Goal: Task Accomplishment & Management: Complete application form

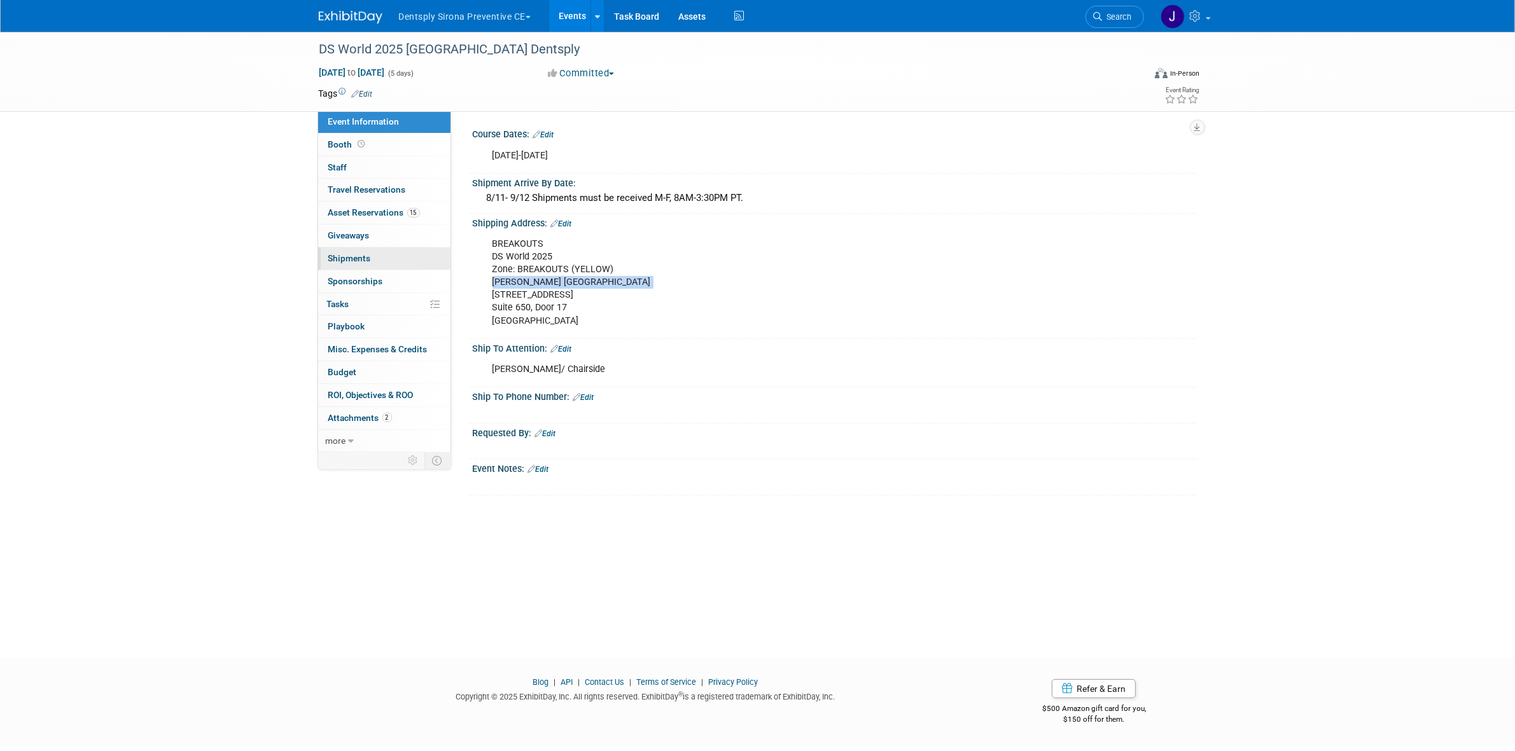
drag, startPoint x: 0, startPoint y: 0, endPoint x: 374, endPoint y: 250, distance: 450.0
click at [374, 250] on link "0 Shipments 0" at bounding box center [384, 259] width 132 height 22
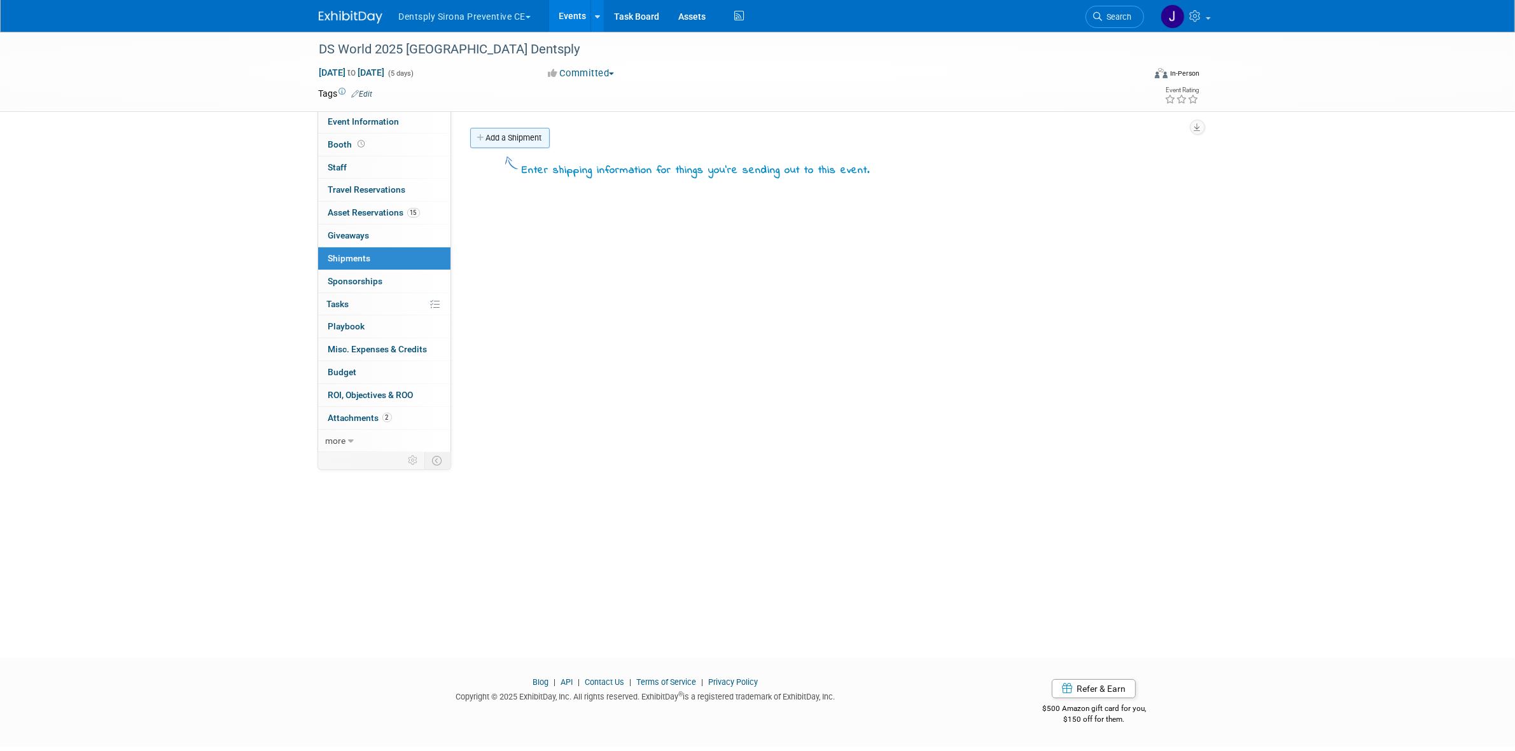
click at [501, 144] on link "Add a Shipment" at bounding box center [510, 138] width 80 height 20
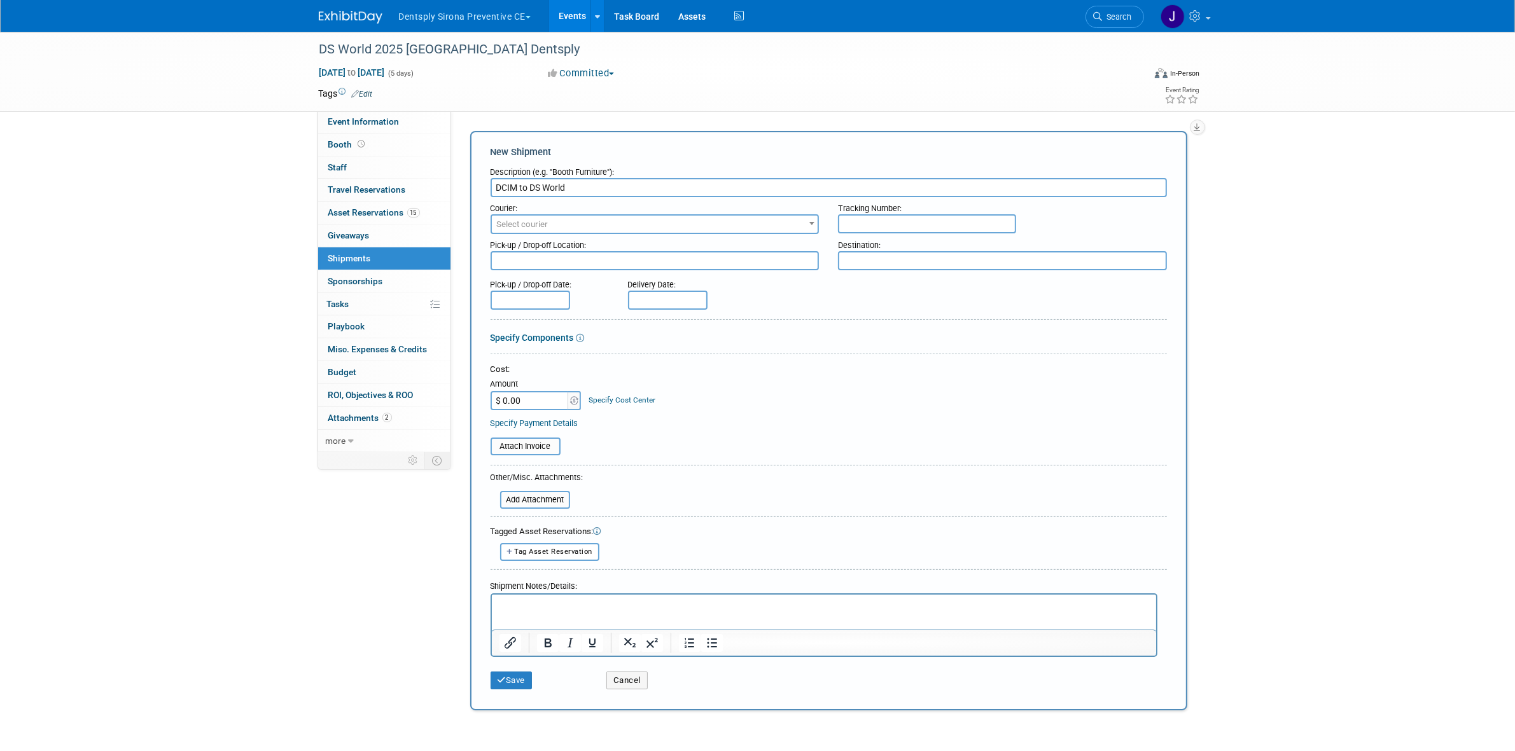
click at [494, 190] on input "DCIM to DS World" at bounding box center [829, 187] width 676 height 19
type input "1 tower crate DCIM to DS World"
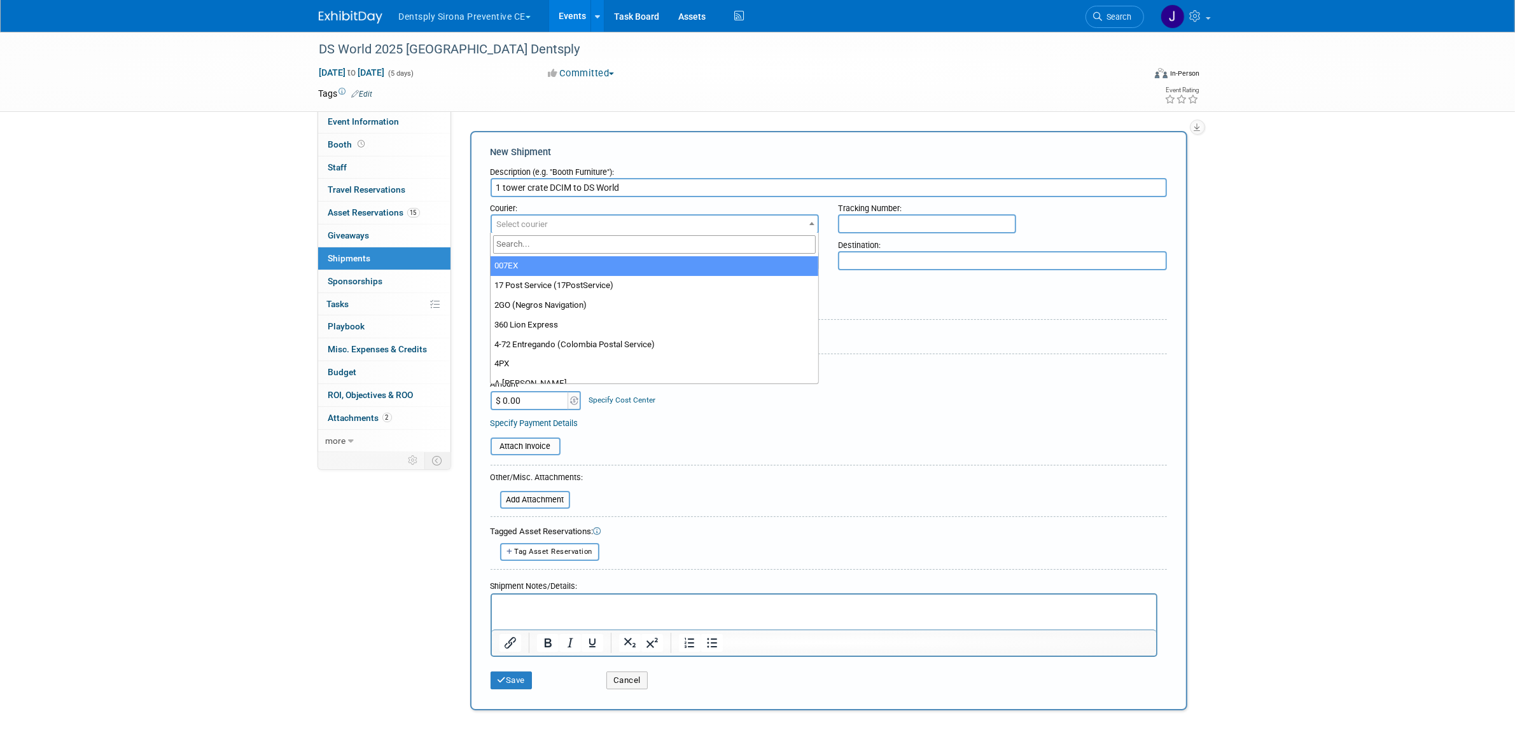
click at [618, 224] on span "Select courier" at bounding box center [655, 225] width 326 height 18
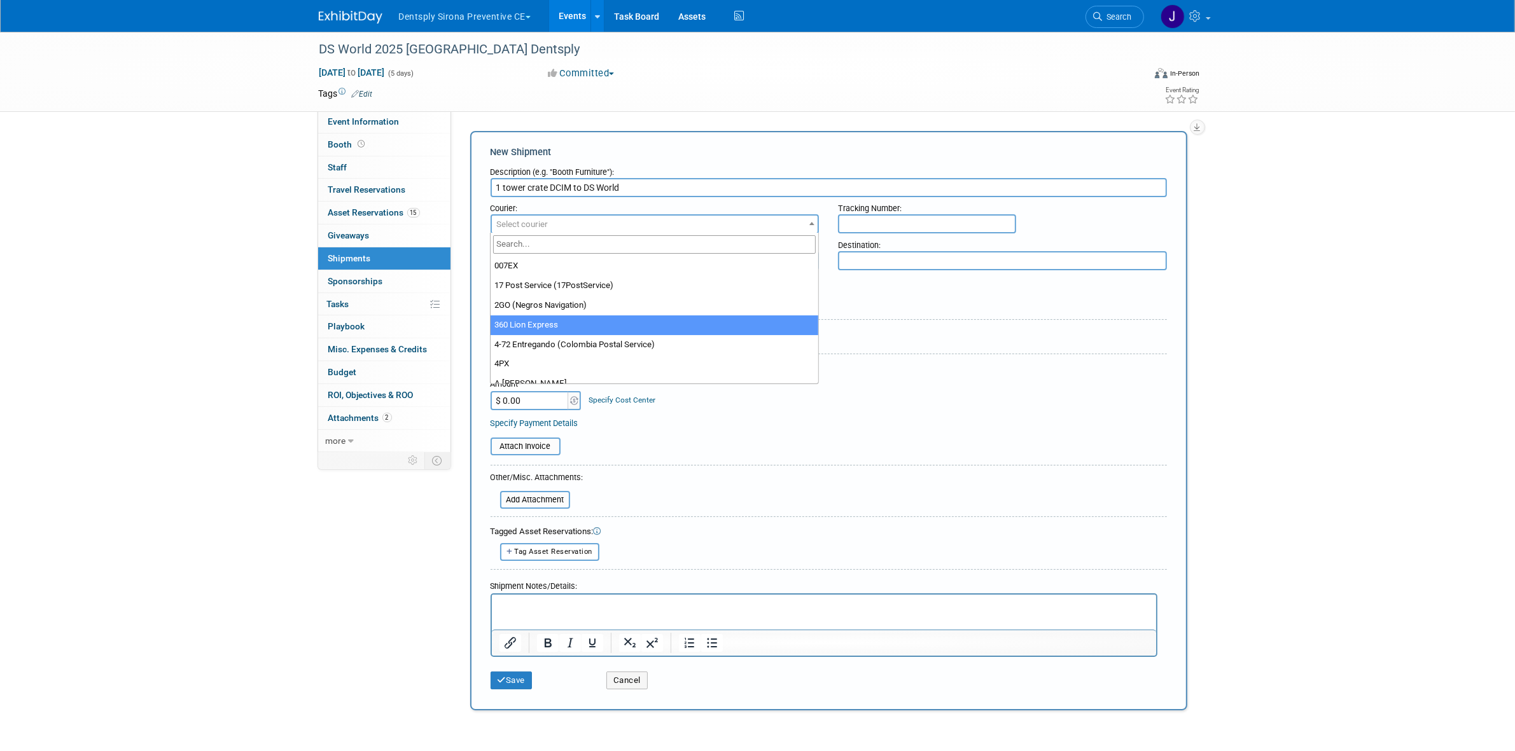
click at [603, 208] on div "Courier:" at bounding box center [655, 205] width 329 height 17
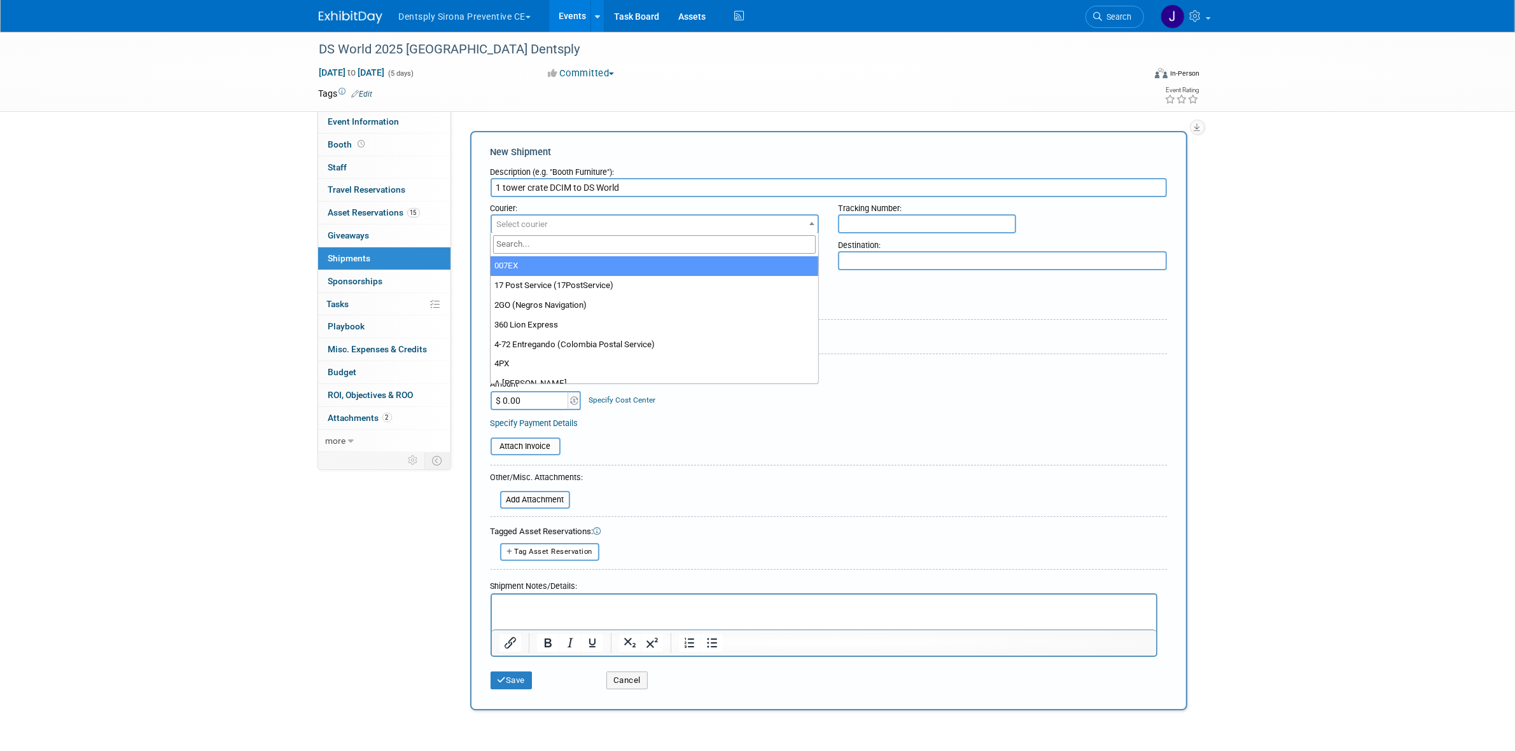
click at [597, 217] on span "Select courier" at bounding box center [655, 225] width 326 height 18
type input "forw"
click at [615, 240] on input "forw" at bounding box center [654, 244] width 323 height 18
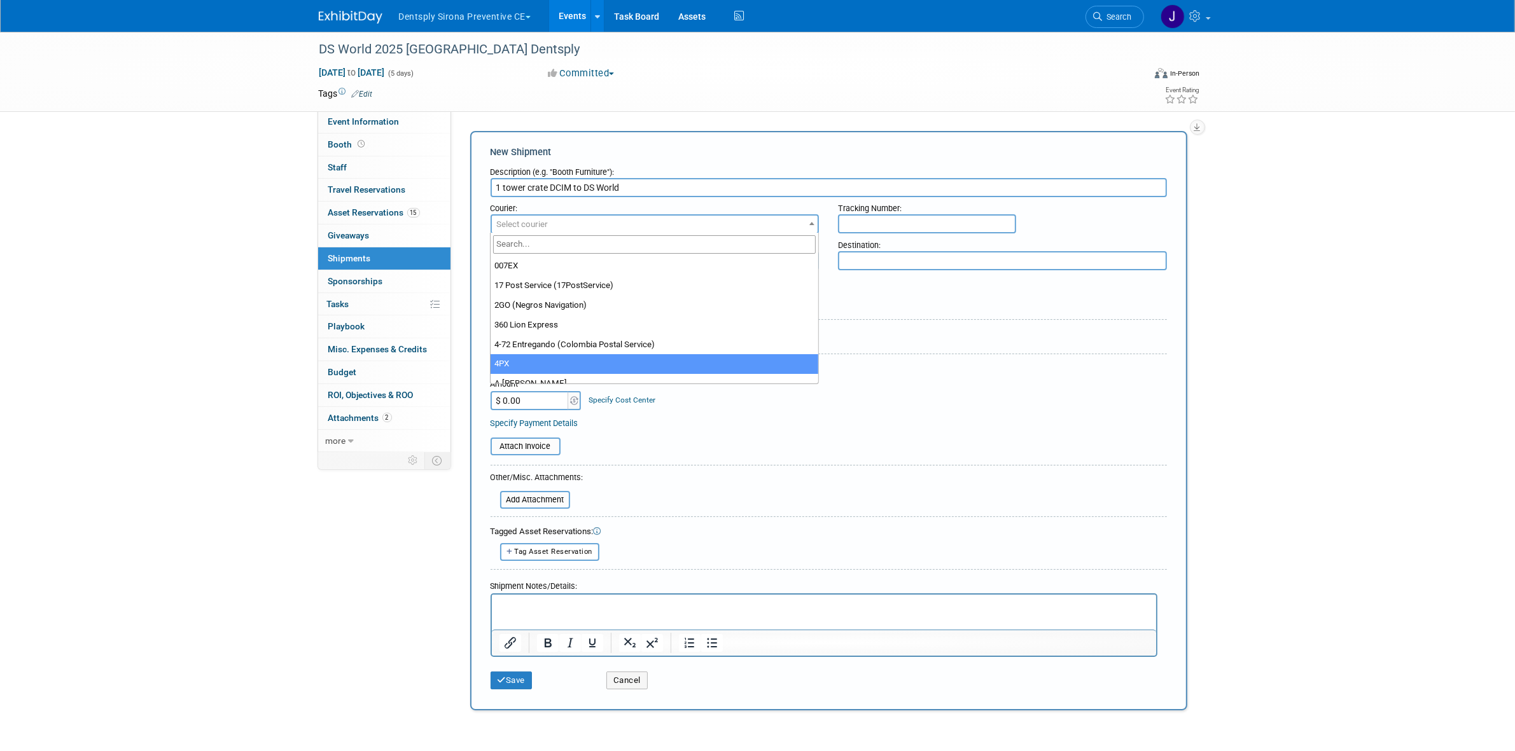
click at [548, 612] on html at bounding box center [823, 603] width 664 height 18
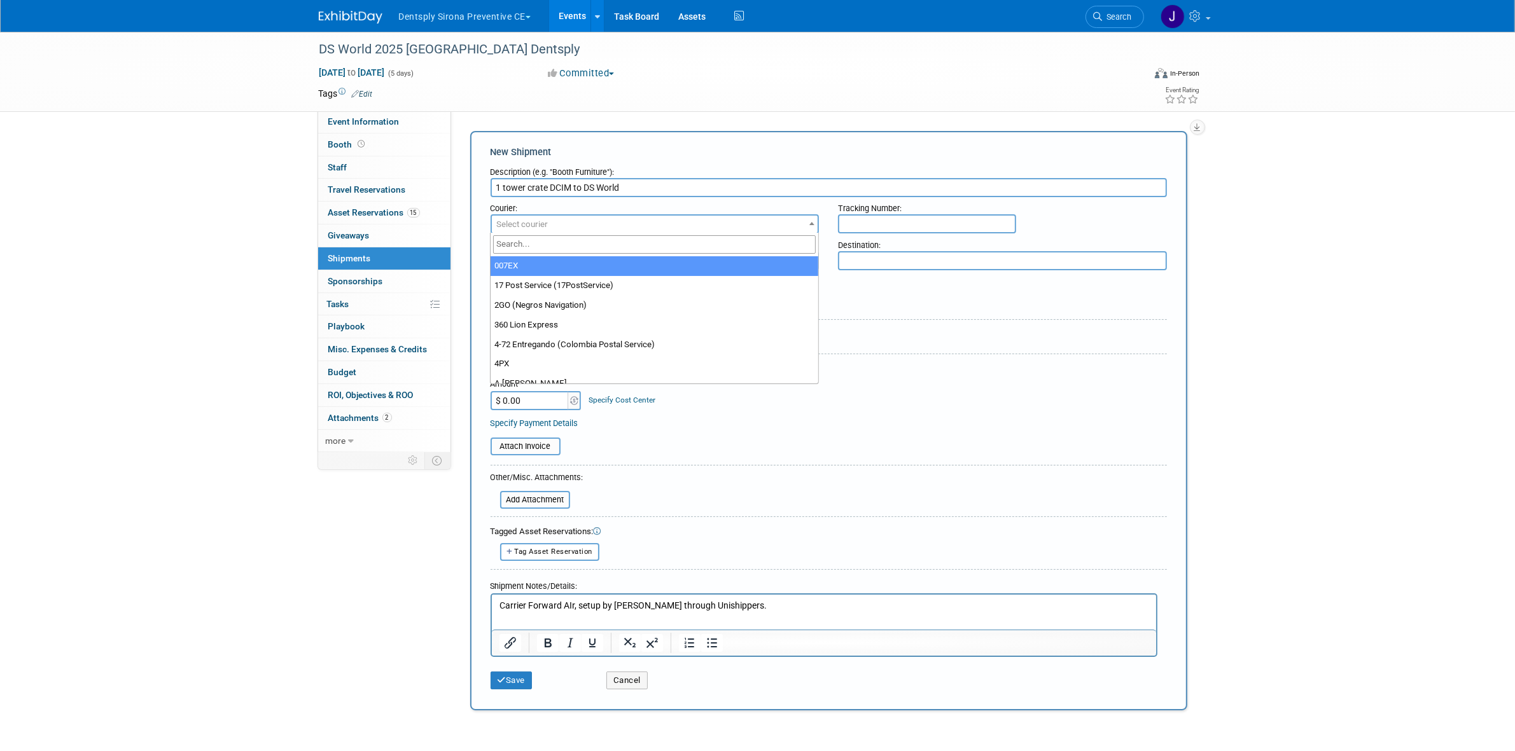
click at [875, 216] on input "text" at bounding box center [927, 223] width 178 height 19
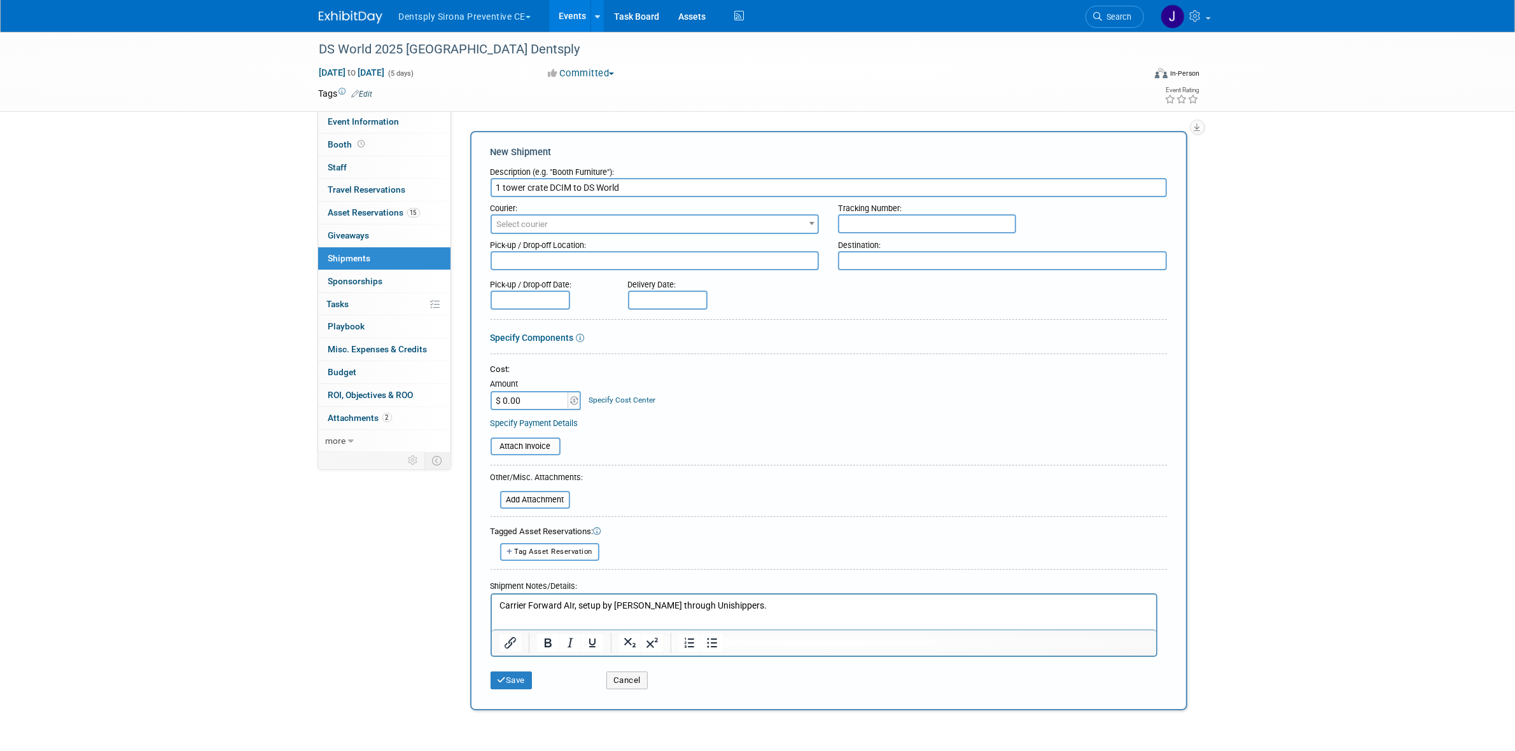
drag, startPoint x: 891, startPoint y: 208, endPoint x: 880, endPoint y: 215, distance: 13.4
click at [889, 208] on div "Tracking Number:" at bounding box center [1002, 205] width 329 height 17
click at [873, 220] on input "text" at bounding box center [927, 223] width 178 height 19
paste input "BOC20775444"
type input "BOC20775444"
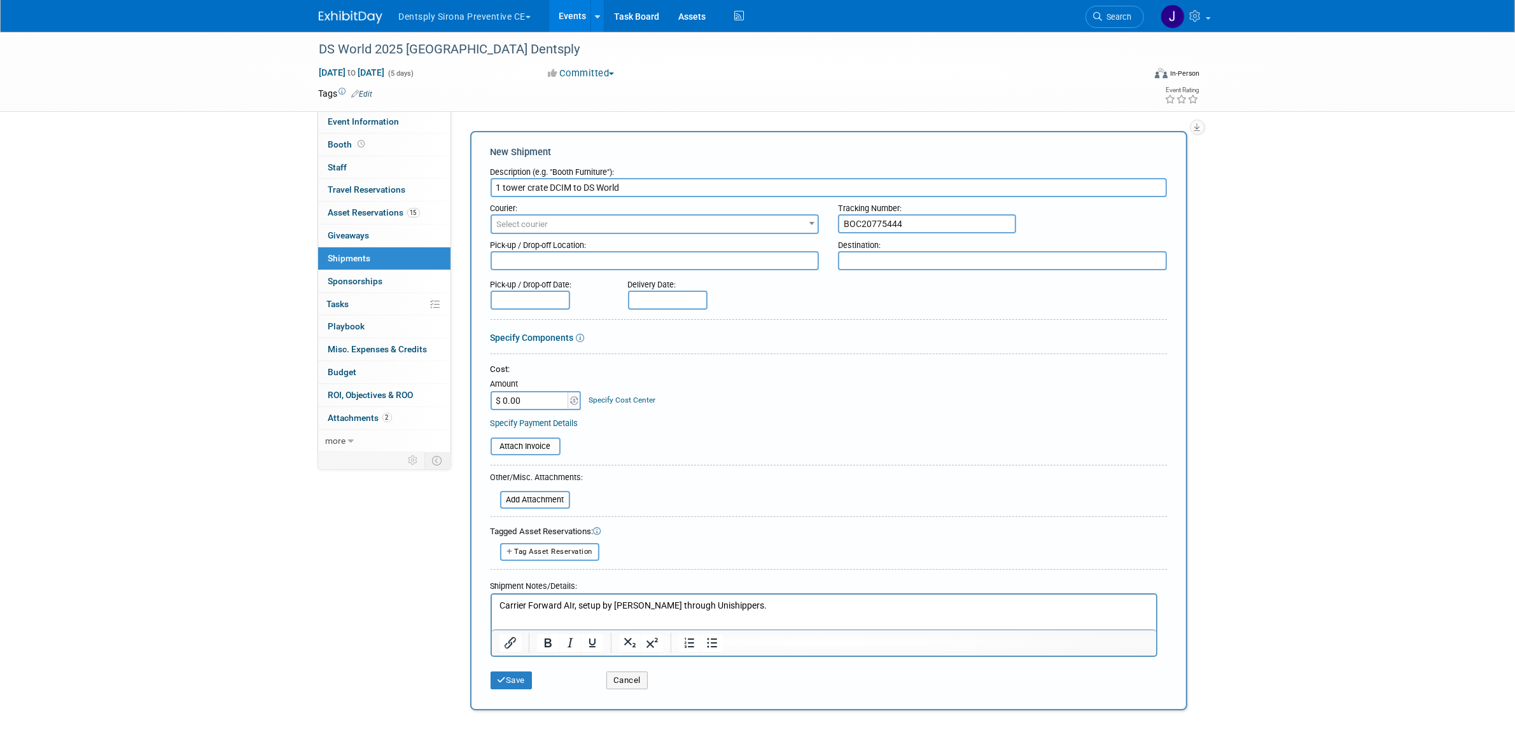
click at [723, 262] on textarea at bounding box center [655, 260] width 329 height 19
click at [752, 260] on textarea "DCim" at bounding box center [655, 260] width 329 height 18
type textarea "DCIM"
type textarea "DS WORLD"
click at [524, 296] on input "text" at bounding box center [531, 299] width 80 height 19
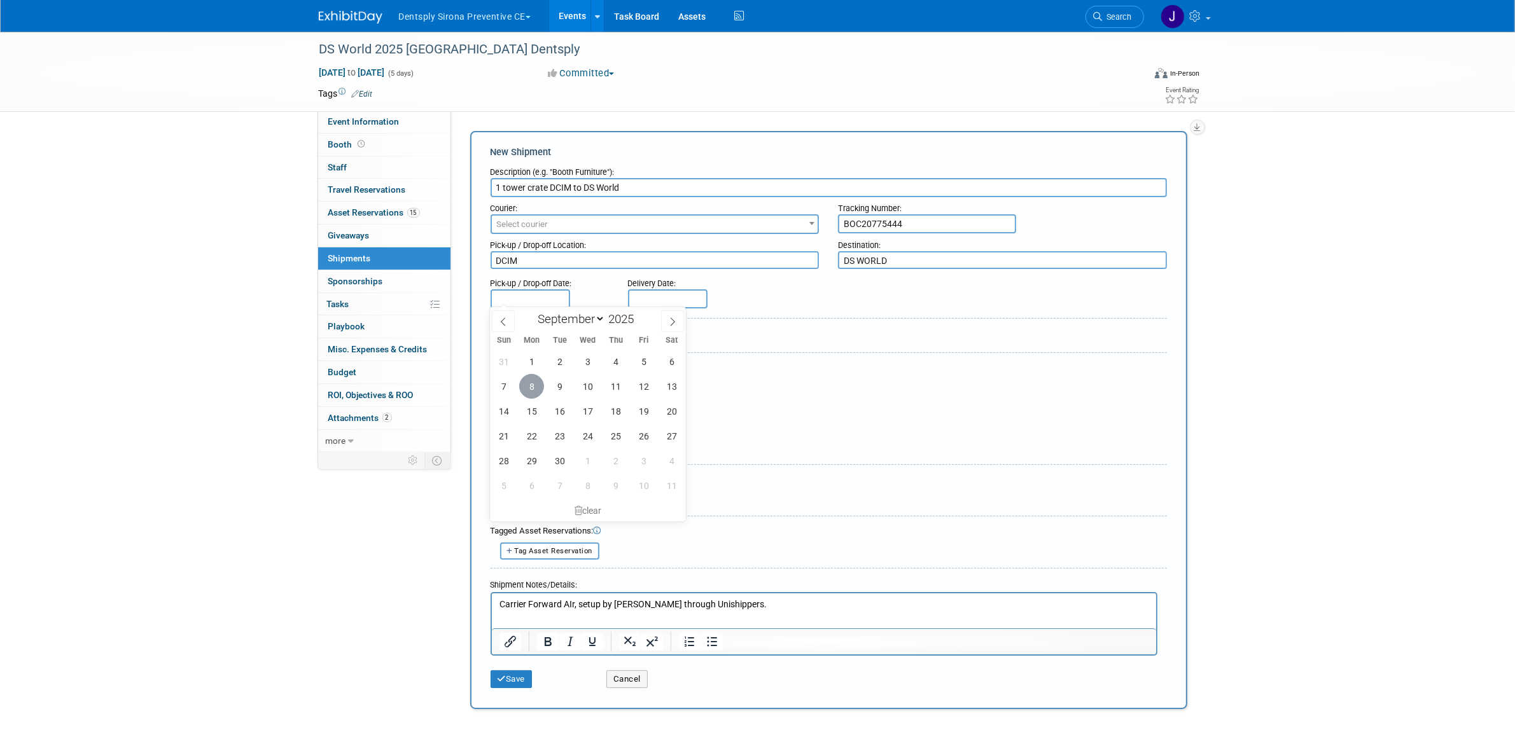
click at [538, 386] on span "8" at bounding box center [531, 386] width 25 height 25
type input "Sep 8, 2025"
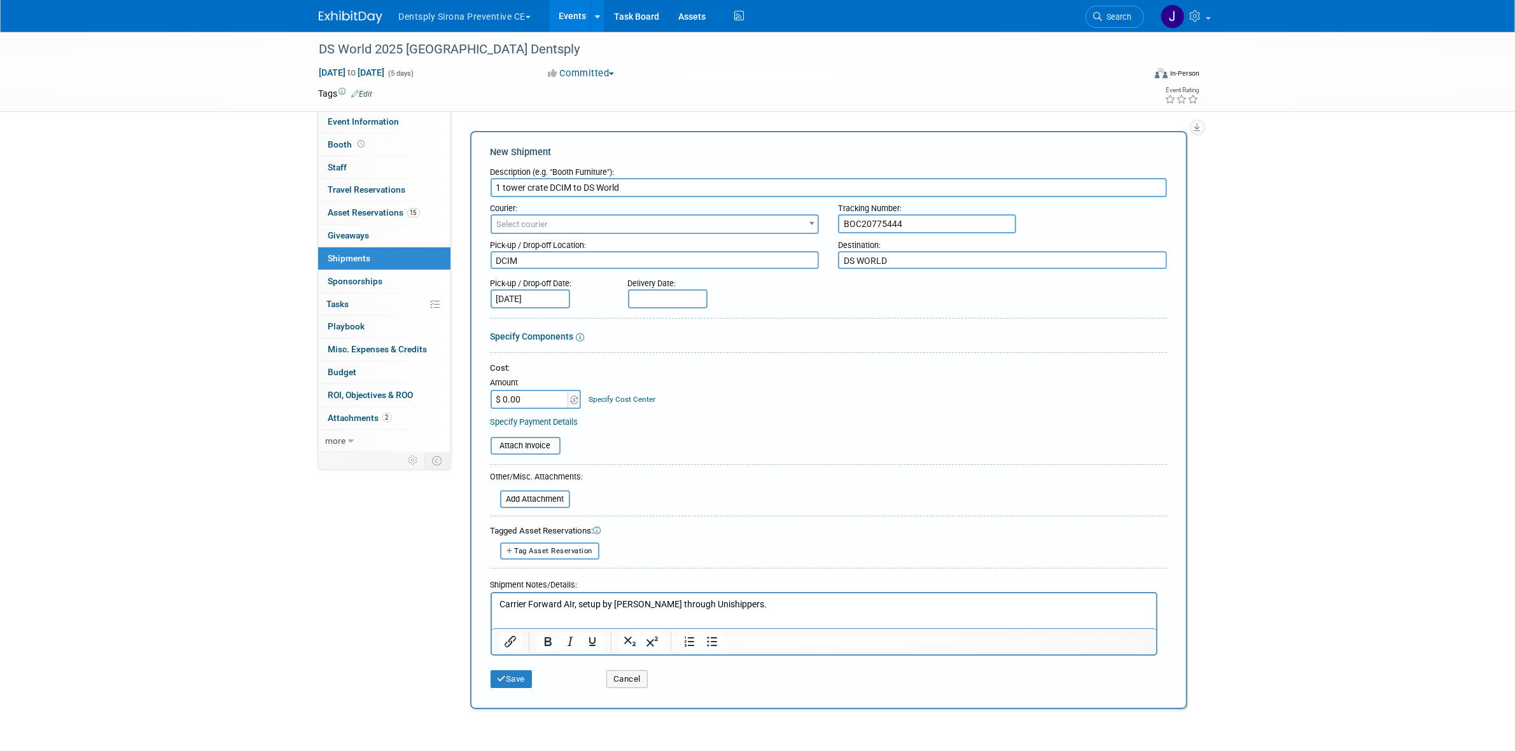
click at [538, 290] on input "Sep 8, 2025" at bounding box center [531, 299] width 80 height 19
click at [643, 293] on input "text" at bounding box center [668, 299] width 80 height 19
click at [774, 387] on span "12" at bounding box center [781, 386] width 25 height 25
type input "Sep 12, 2025"
click at [550, 444] on input "file" at bounding box center [483, 445] width 151 height 15
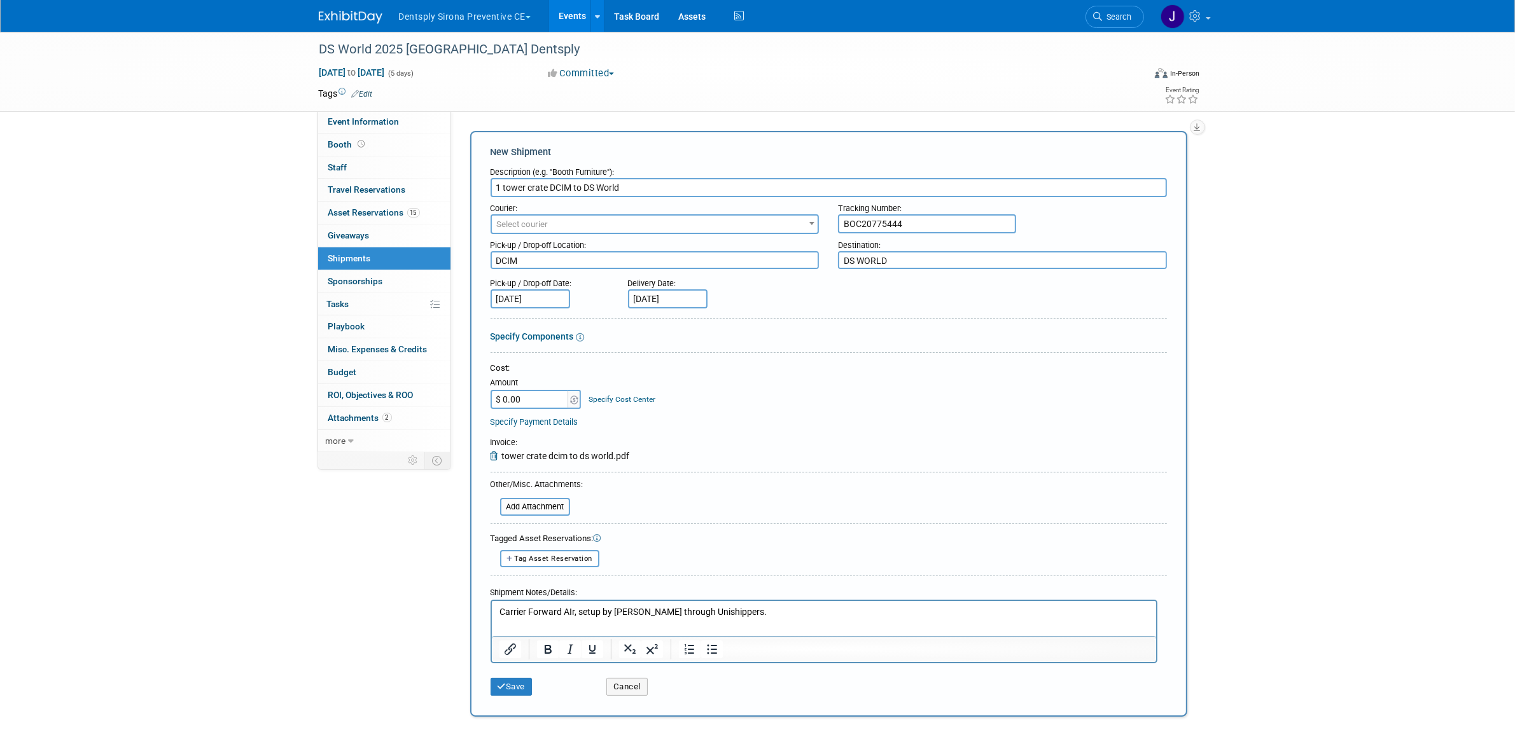
click at [765, 603] on html "Carrier Forward AIr, setup by Justin through Unishippers." at bounding box center [823, 610] width 664 height 18
click at [520, 690] on button "Save" at bounding box center [512, 687] width 42 height 18
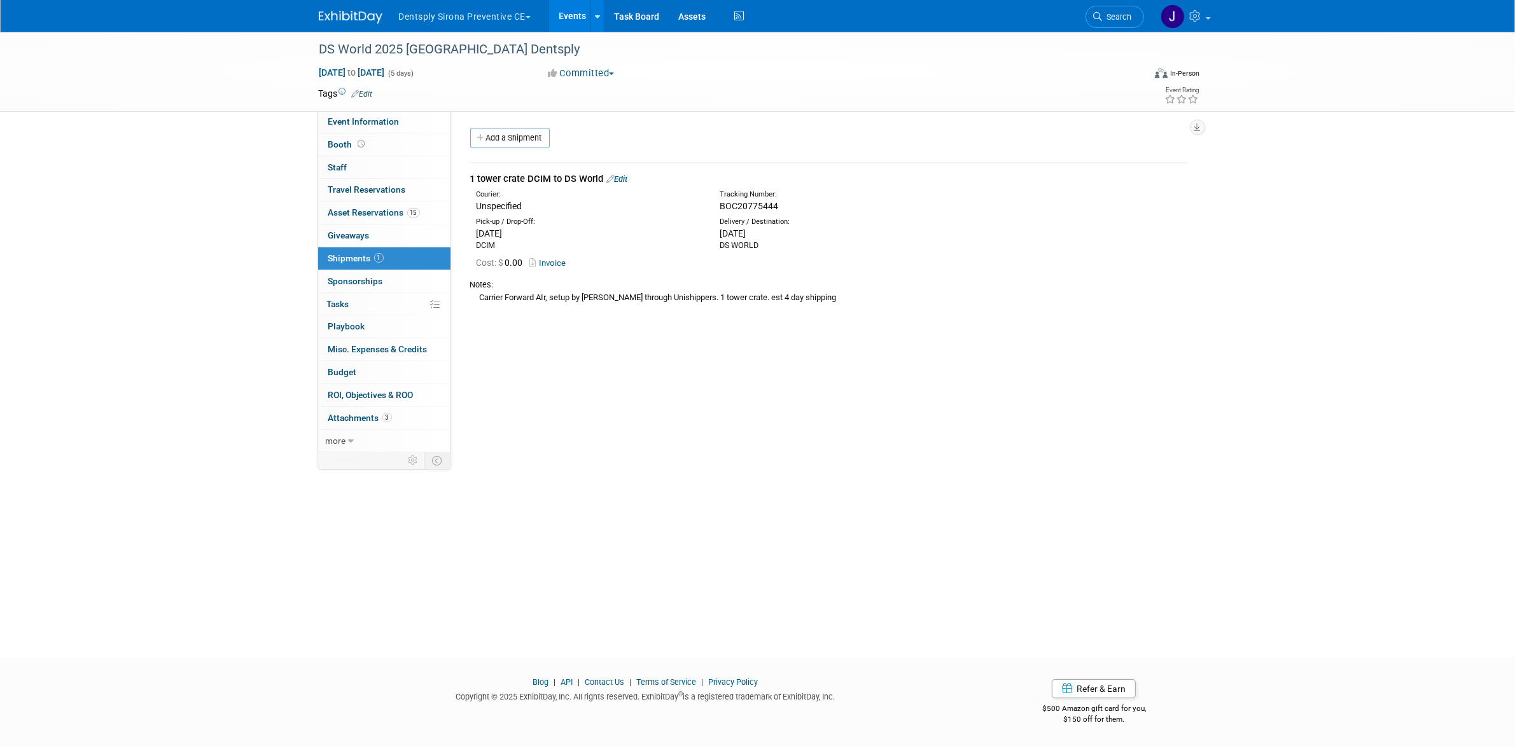
click at [549, 255] on div "Cost: $ 0.00 Invoice" at bounding box center [829, 262] width 736 height 22
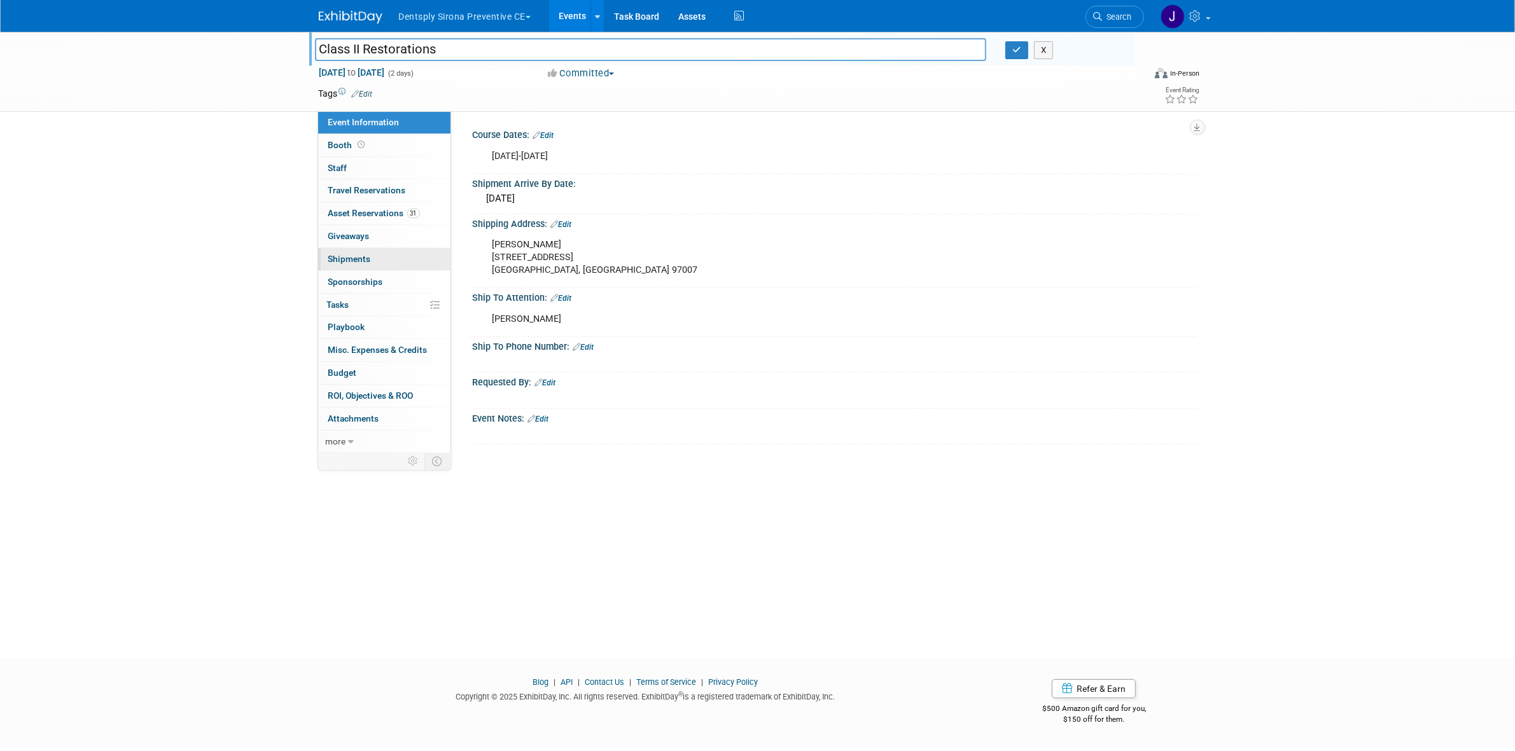
click at [374, 255] on link "0 Shipments 0" at bounding box center [384, 259] width 132 height 22
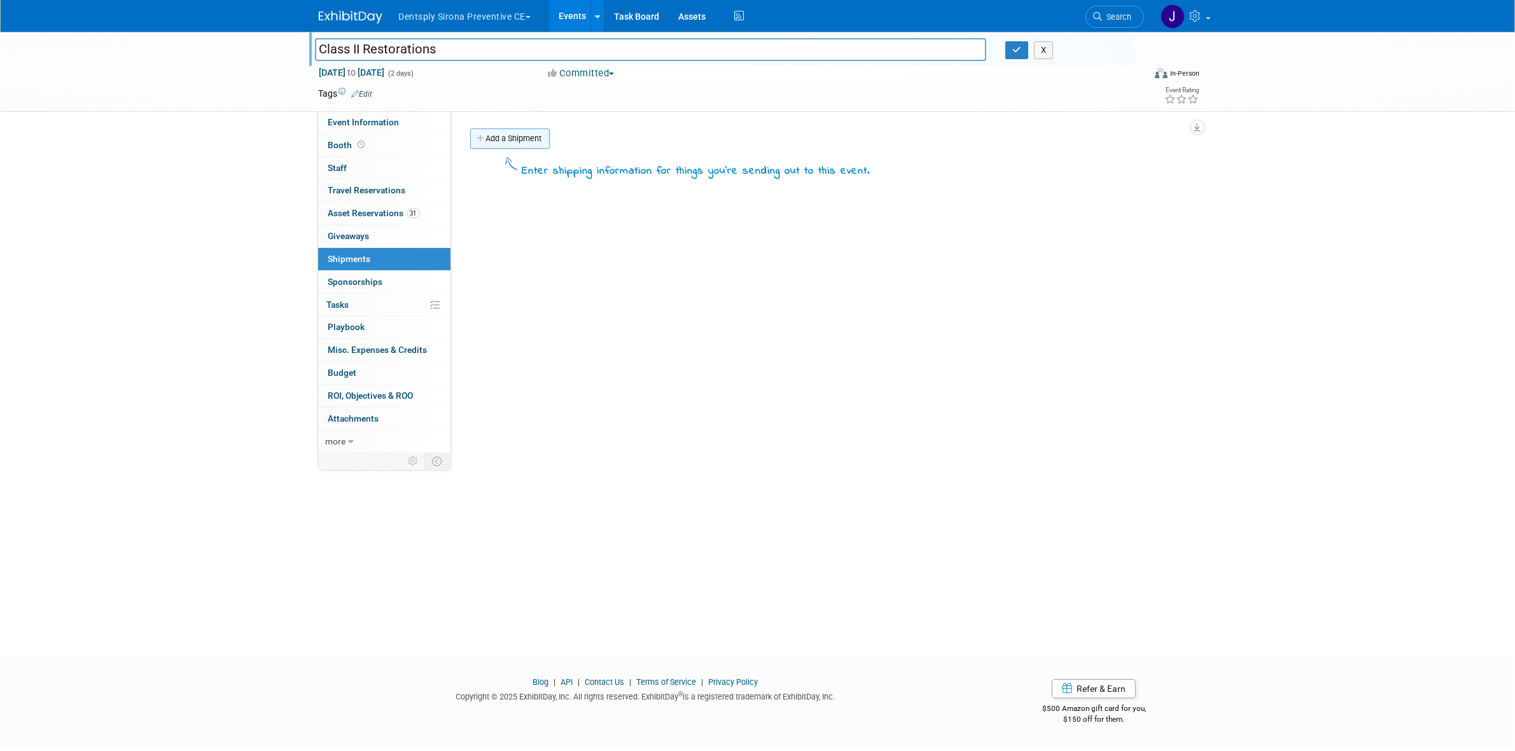
click at [540, 138] on link "Add a Shipment" at bounding box center [510, 139] width 80 height 20
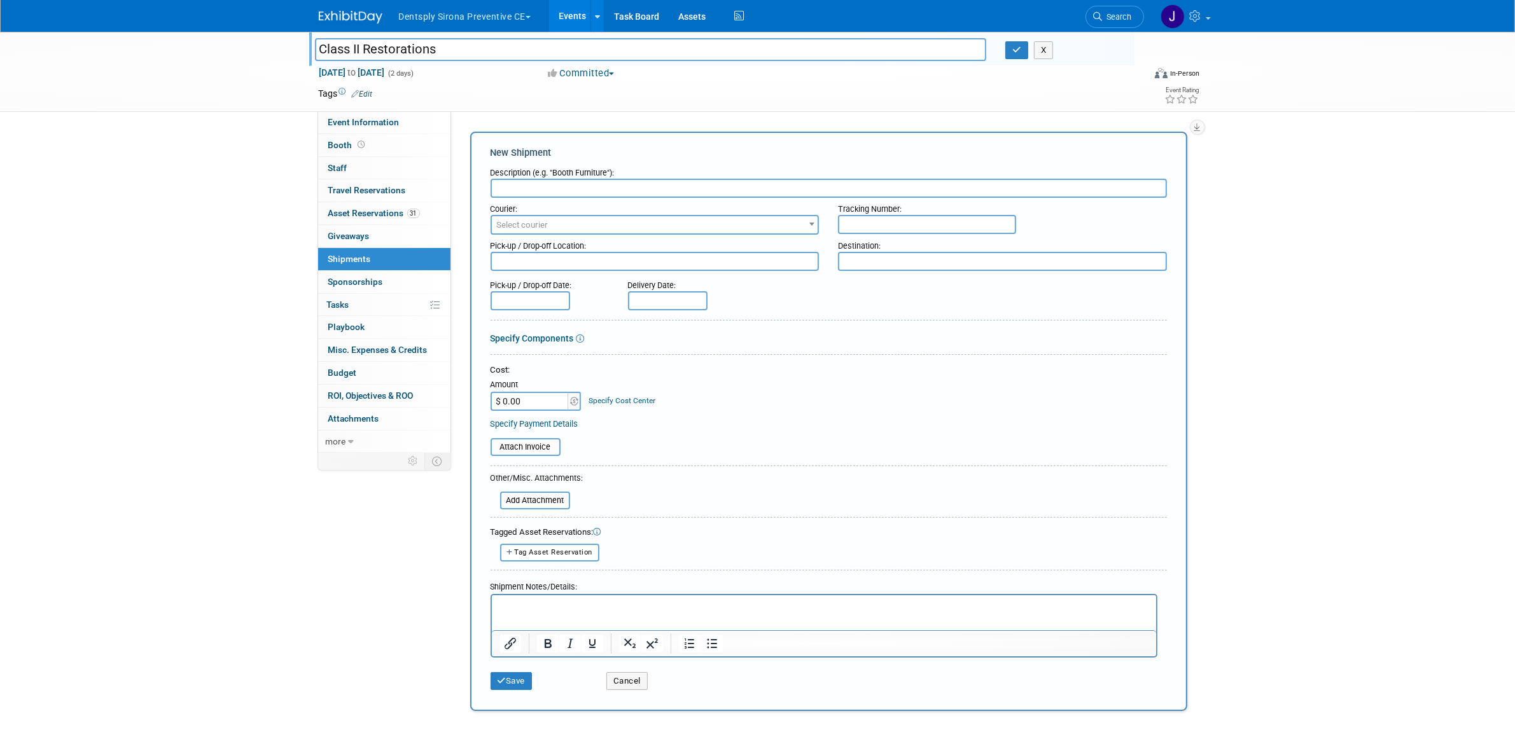
click at [587, 186] on input "text" at bounding box center [829, 188] width 676 height 19
click at [899, 235] on div "Destination:" at bounding box center [1002, 243] width 329 height 17
click at [899, 218] on input "text" at bounding box center [927, 224] width 178 height 19
paste input "1ZV57B290339122420"
type input "1ZV57B290339122420"
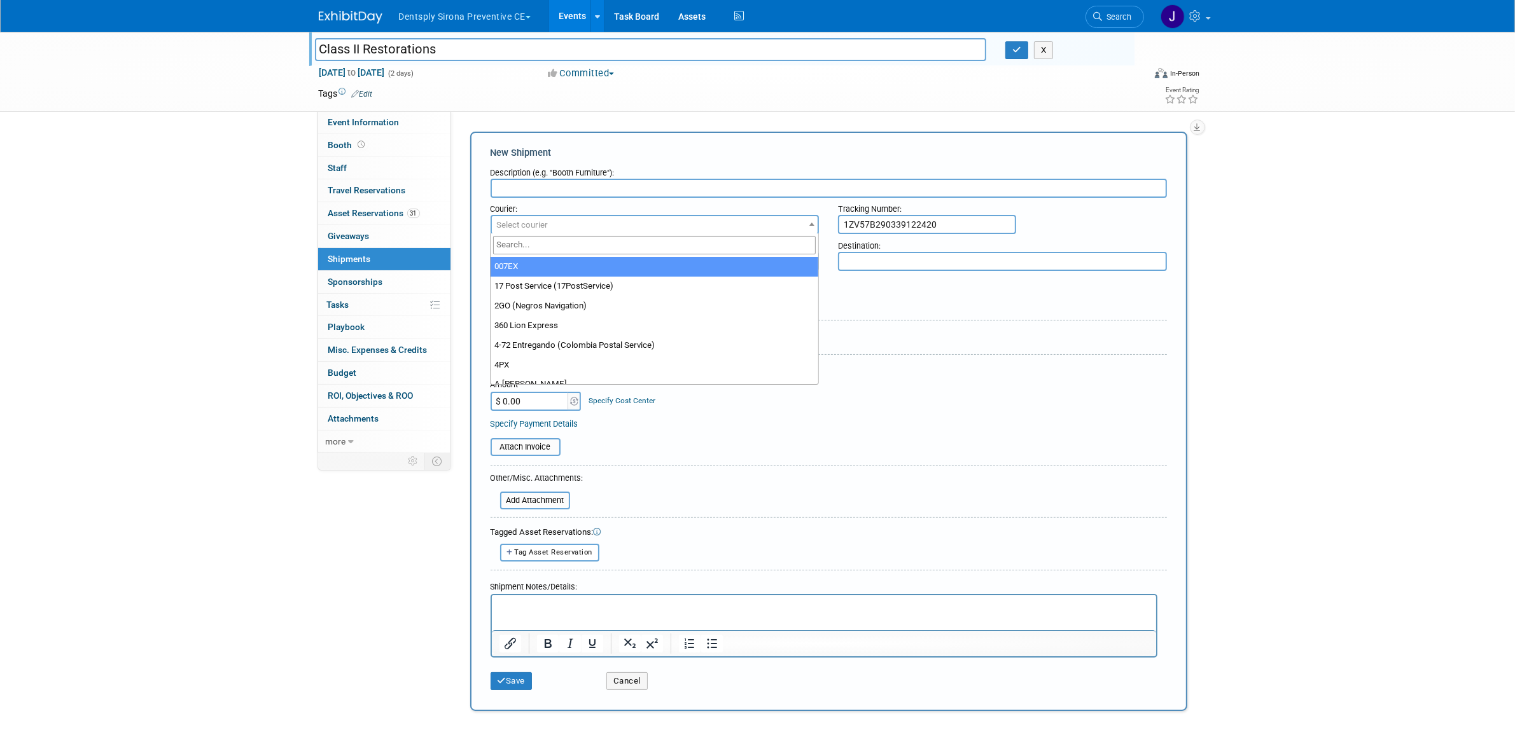
click at [704, 227] on span "Select courier" at bounding box center [655, 225] width 326 height 18
type input "ups"
select select "508"
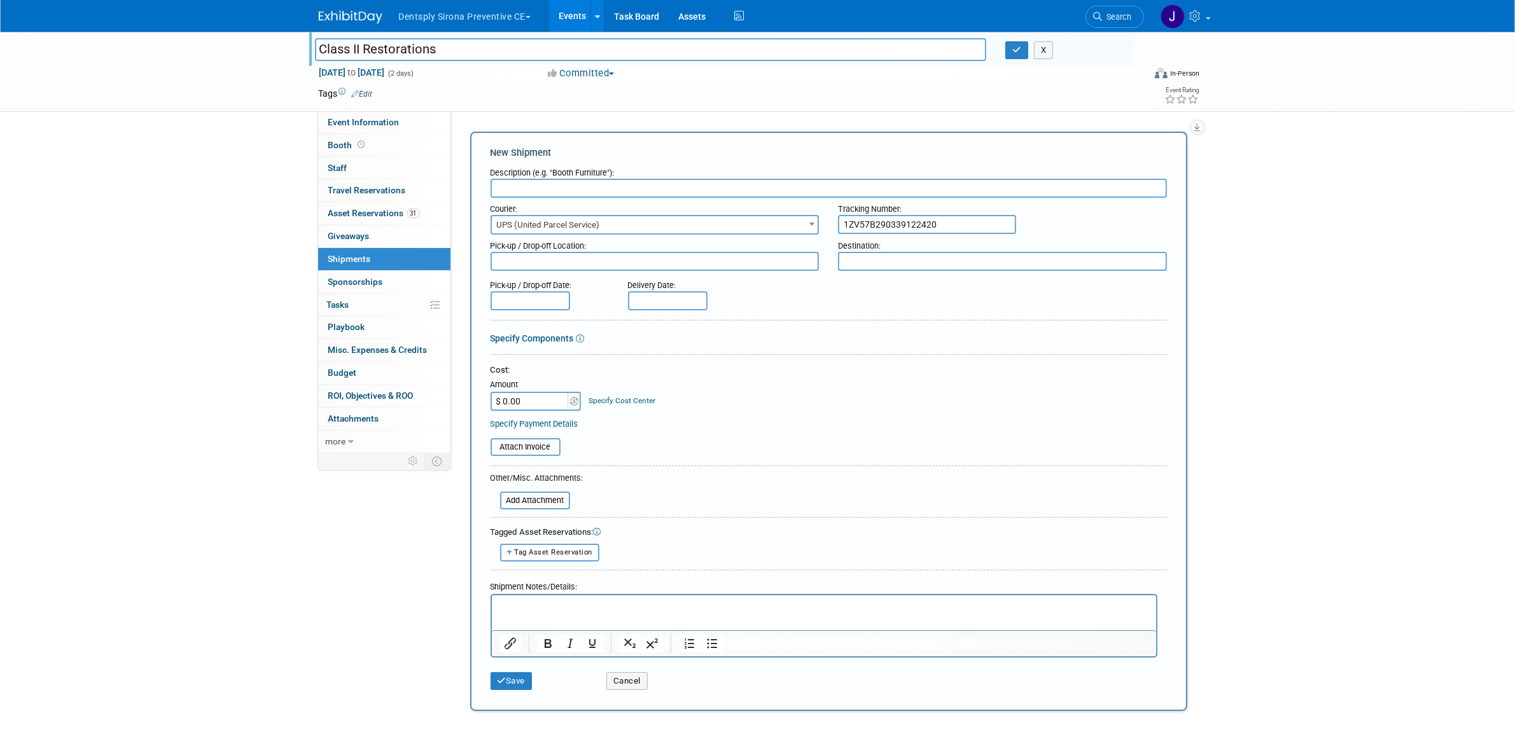
click at [608, 262] on textarea at bounding box center [655, 261] width 329 height 19
type textarea "DCIM"
click at [675, 265] on textarea "DCIM" at bounding box center [655, 261] width 329 height 18
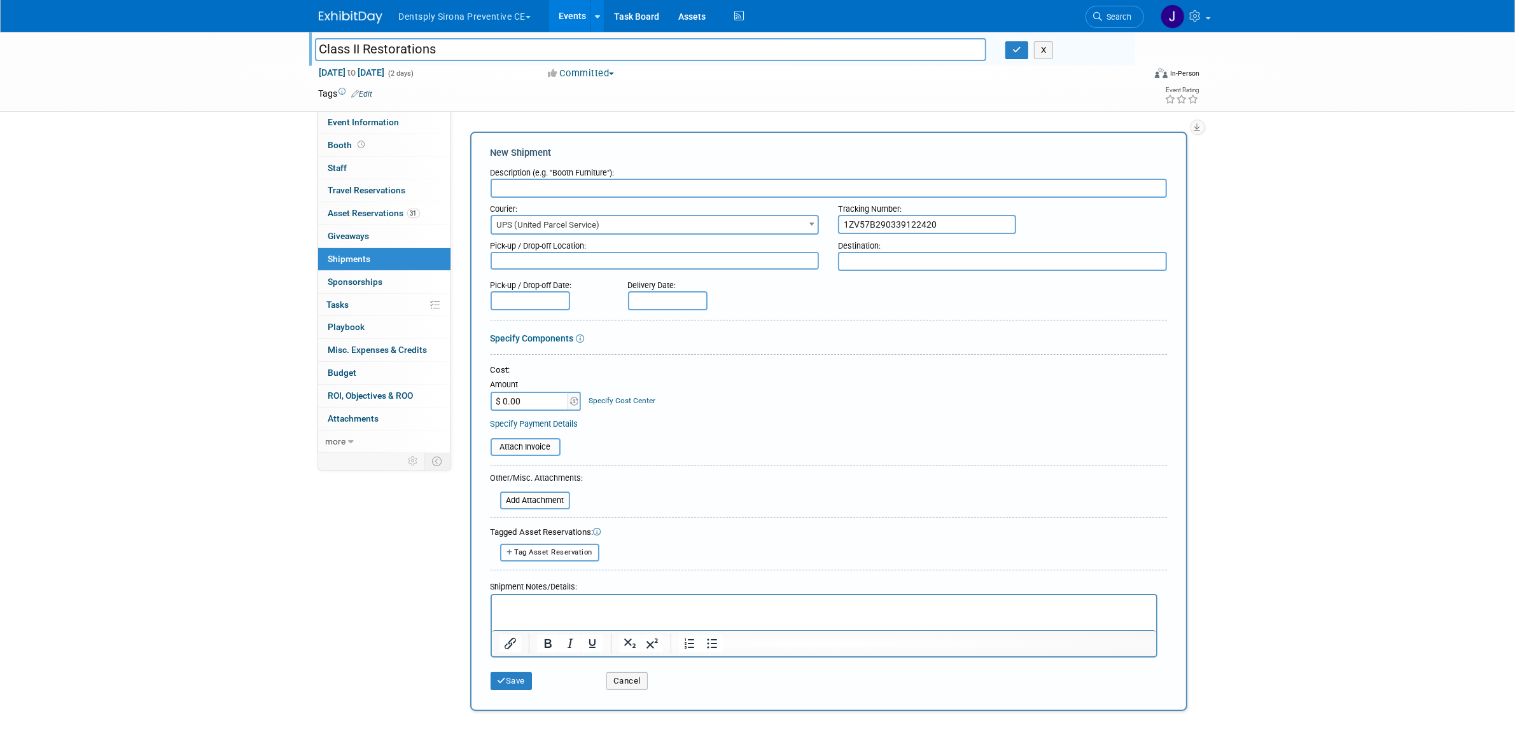
click at [872, 255] on textarea at bounding box center [1002, 261] width 329 height 19
paste textarea "[PERSON_NAME]"
type textarea "[PERSON_NAME]"
click at [624, 264] on textarea at bounding box center [655, 261] width 329 height 18
paste textarea "DS World 2025"
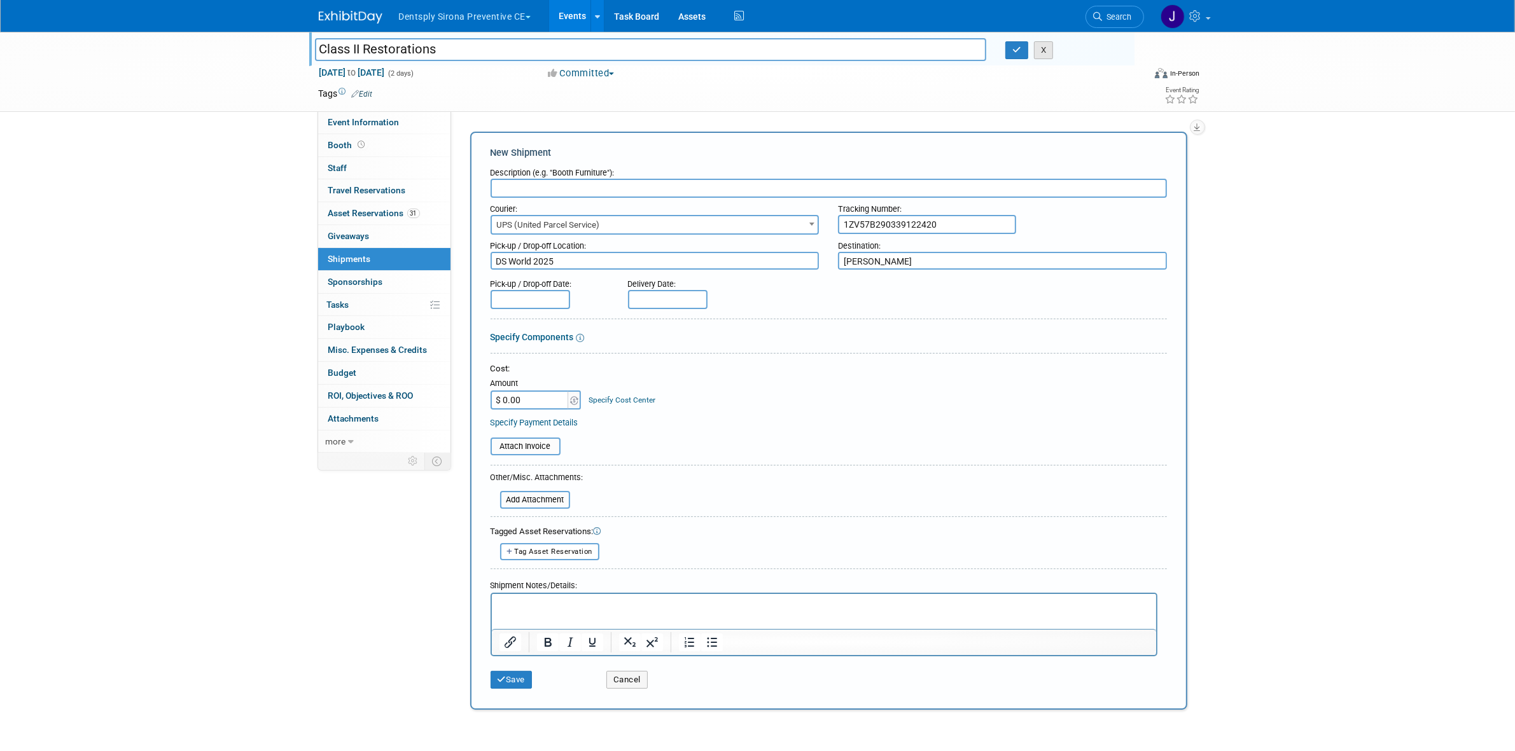
type textarea "DS World 2025"
click at [1044, 48] on button "X" at bounding box center [1044, 50] width 20 height 18
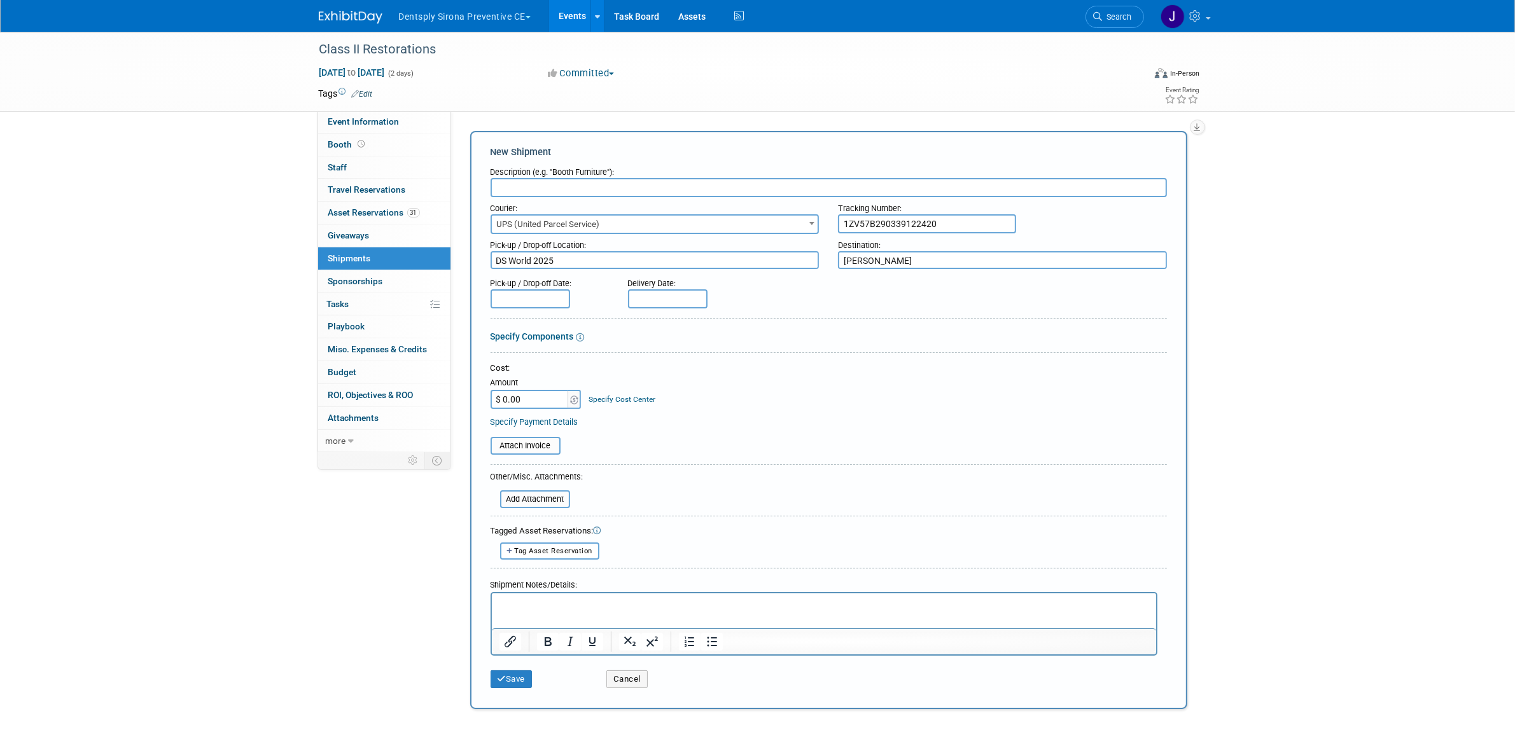
click at [720, 264] on textarea "DS World 2025" at bounding box center [655, 260] width 329 height 18
click at [720, 263] on textarea "DS World 2025" at bounding box center [655, 260] width 329 height 18
click at [659, 188] on input "text" at bounding box center [829, 187] width 676 height 19
paste input "DS World 2025"
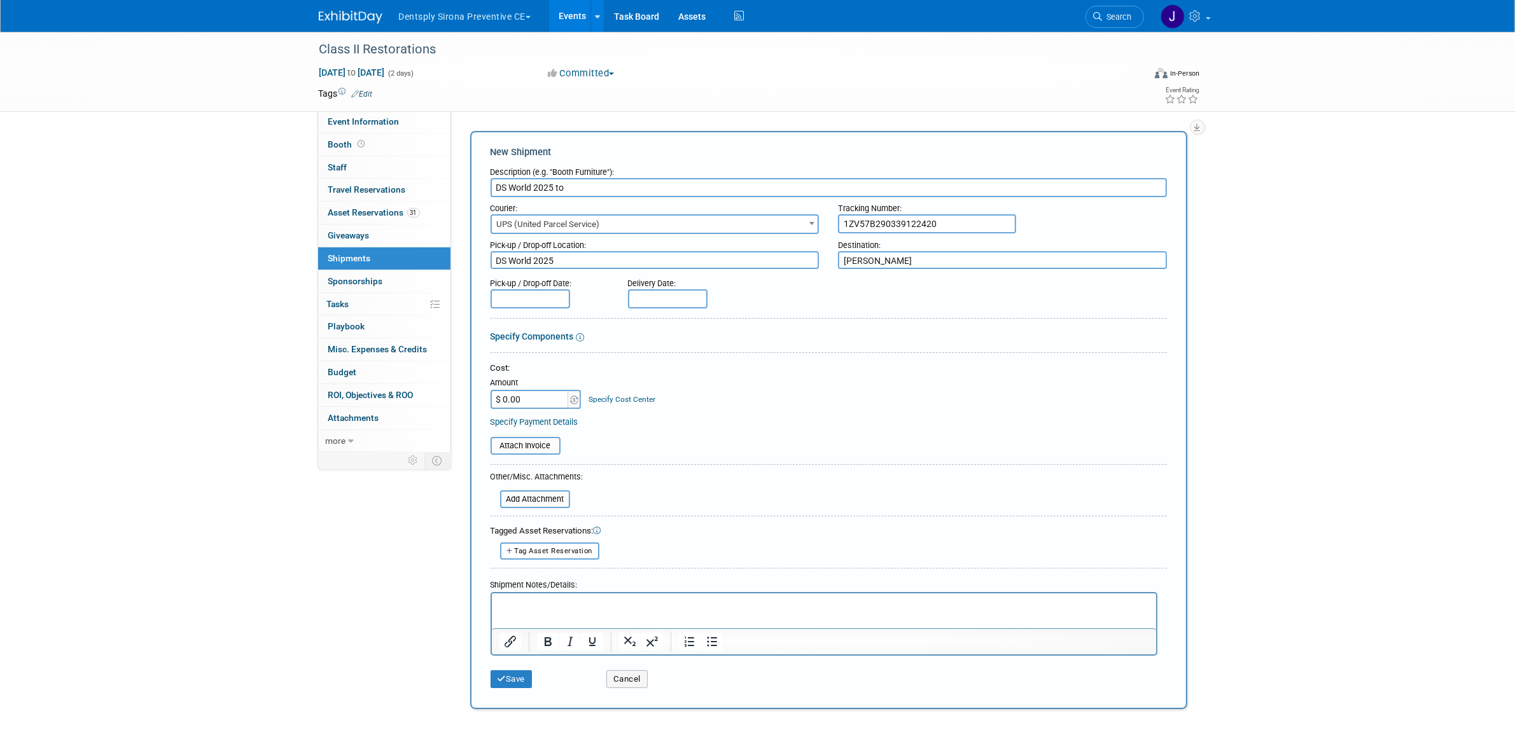
click at [956, 266] on textarea "[PERSON_NAME]" at bounding box center [1002, 260] width 329 height 18
click at [955, 266] on textarea "[PERSON_NAME]" at bounding box center [1002, 260] width 329 height 18
click at [628, 188] on input "DS World 2025 to" at bounding box center [829, 187] width 676 height 19
paste input "[PERSON_NAME]"
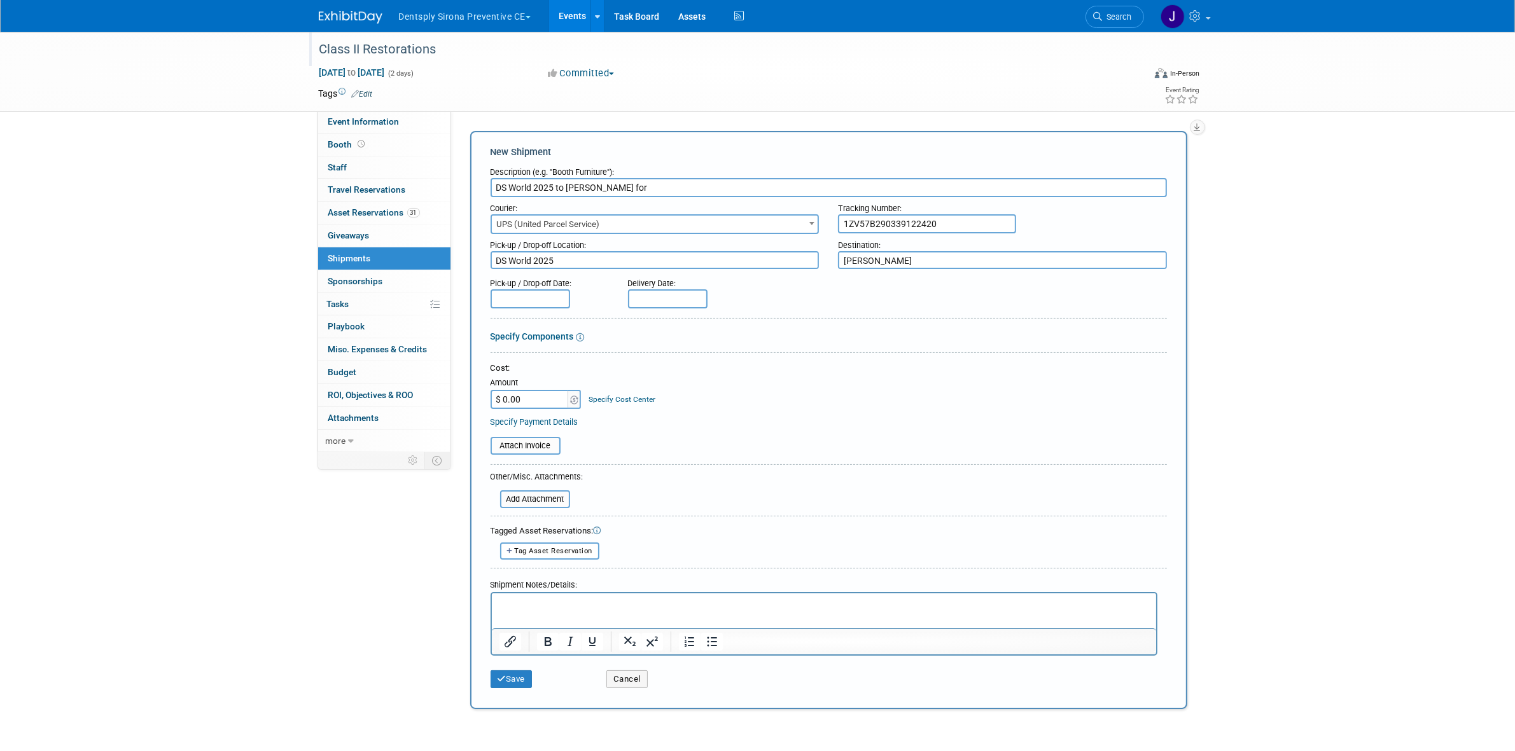
click at [417, 50] on div "Class II Restorations" at bounding box center [720, 49] width 810 height 23
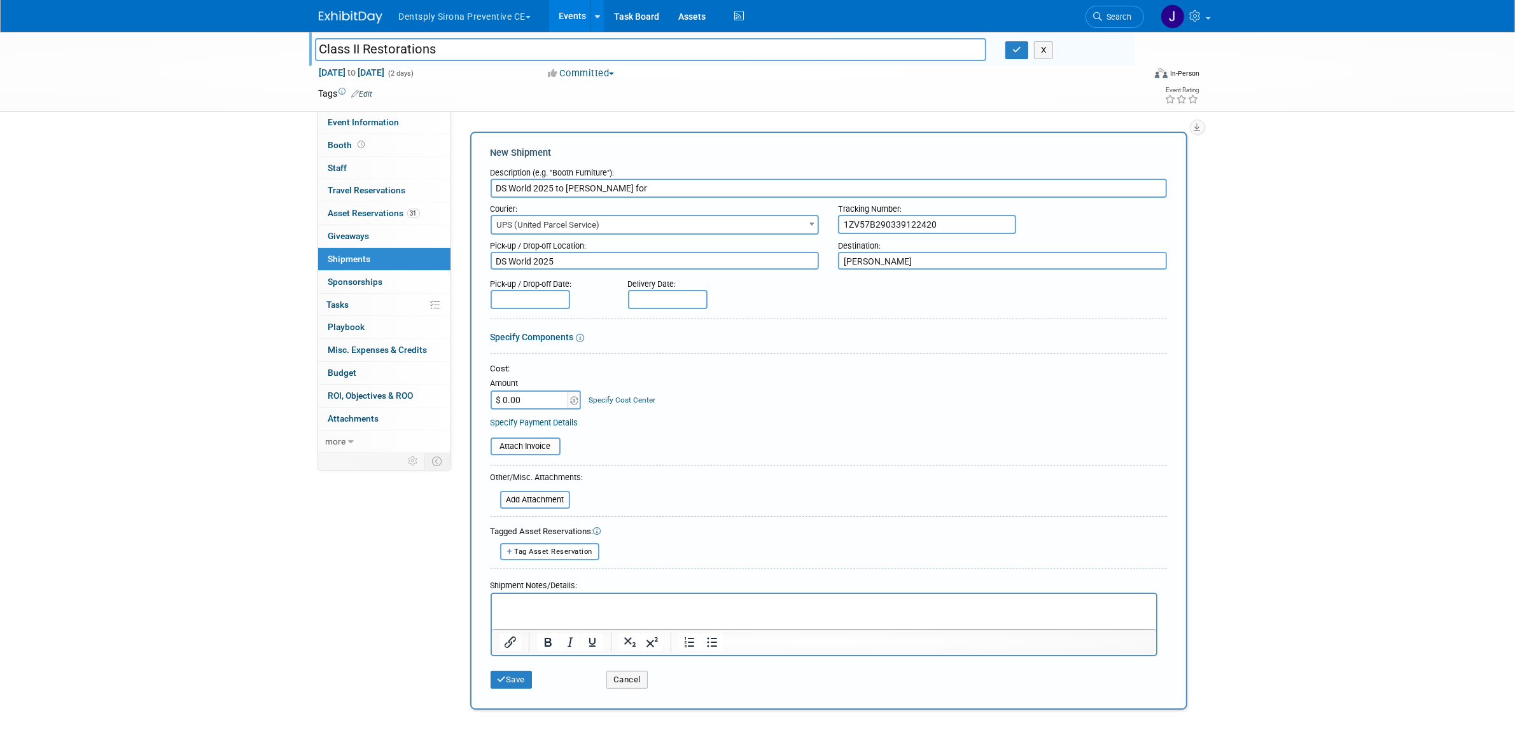
click at [417, 50] on input "Class II Restorations" at bounding box center [651, 49] width 672 height 22
click at [778, 90] on td at bounding box center [711, 93] width 677 height 13
click at [708, 180] on input "DS World 2025 to [PERSON_NAME] for" at bounding box center [829, 188] width 676 height 19
paste input "Class II Restorations"
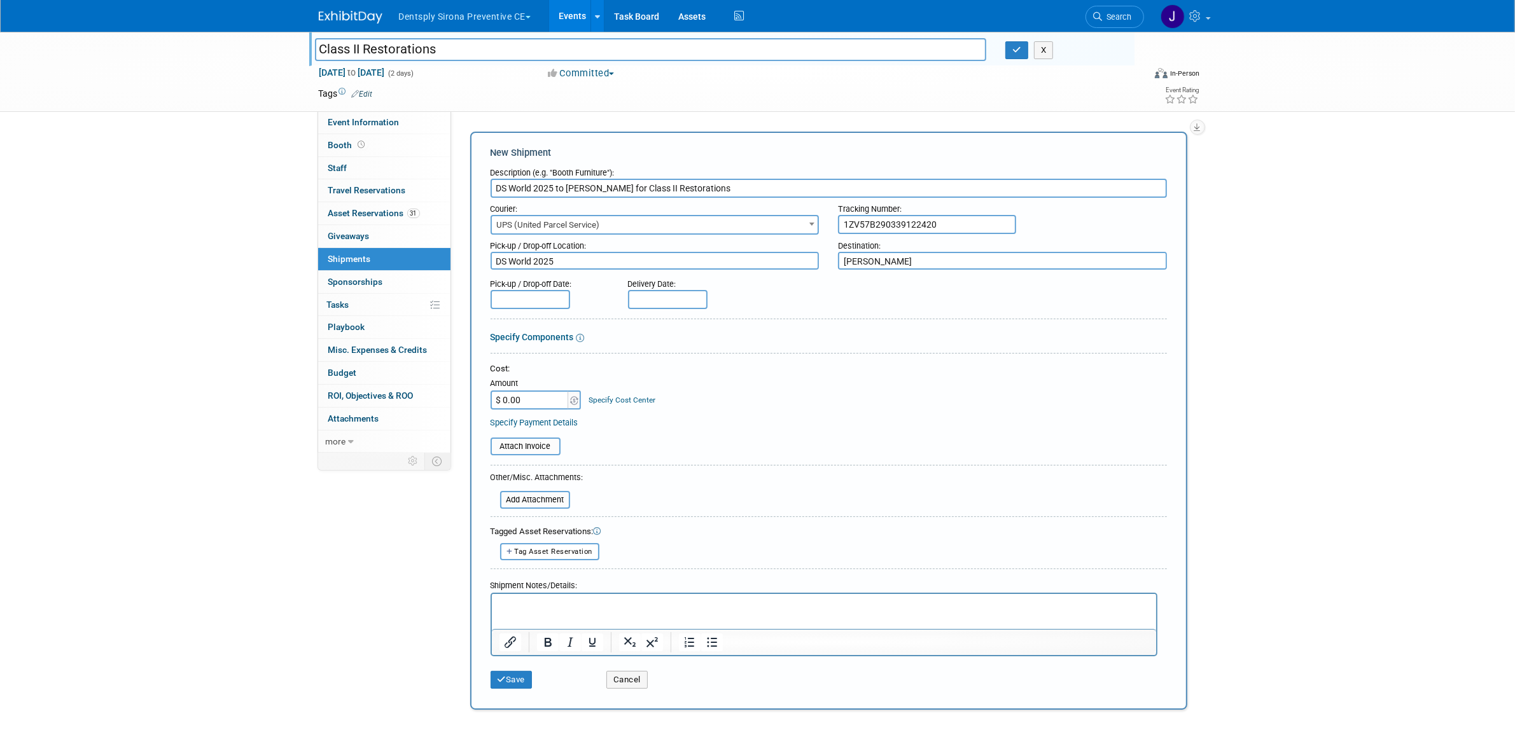
click at [497, 188] on input "DS World 2025 to [PERSON_NAME] for Class II Restorations" at bounding box center [829, 188] width 676 height 19
drag, startPoint x: 557, startPoint y: 186, endPoint x: 523, endPoint y: 190, distance: 33.9
click at [523, 190] on input "2 UPS 12x9x6's DS World 2025 to [PERSON_NAME] for Class II Restorations" at bounding box center [829, 188] width 676 height 19
type input "2 UPS boxes DS World 2025 to [PERSON_NAME] for Class II Restorations"
click at [650, 603] on p "Rich Text Area. Press ALT-0 for help." at bounding box center [824, 605] width 650 height 13
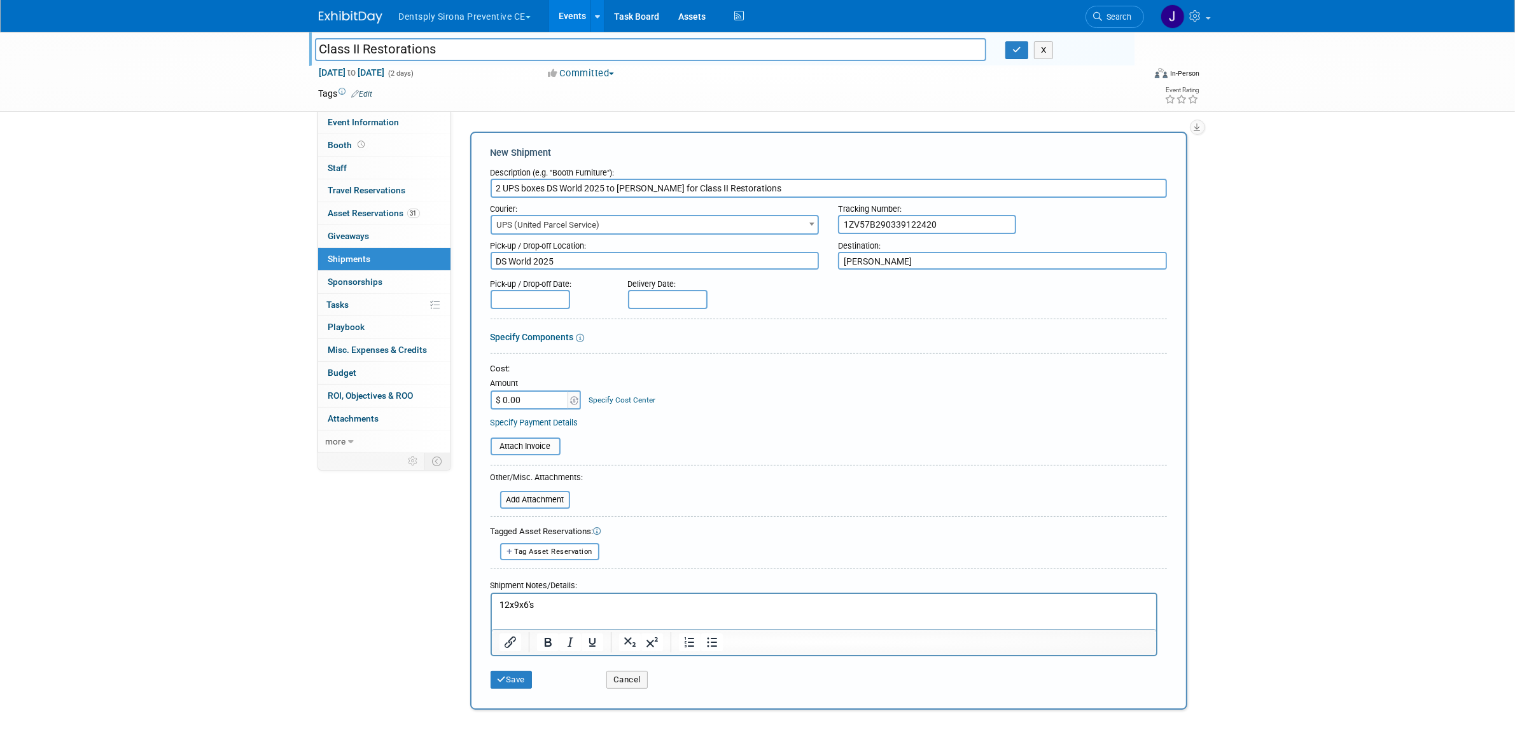
drag, startPoint x: 546, startPoint y: 186, endPoint x: 492, endPoint y: 192, distance: 54.4
click at [492, 192] on input "2 UPS boxes DS World 2025 to [PERSON_NAME] for Class II Restorations" at bounding box center [829, 188] width 676 height 19
click at [499, 603] on p "12x9x6's" at bounding box center [824, 605] width 650 height 13
drag, startPoint x: 507, startPoint y: 606, endPoint x: 550, endPoint y: 603, distance: 43.3
click at [550, 603] on p "2 UPS boxes 12x9x6's" at bounding box center [824, 605] width 650 height 13
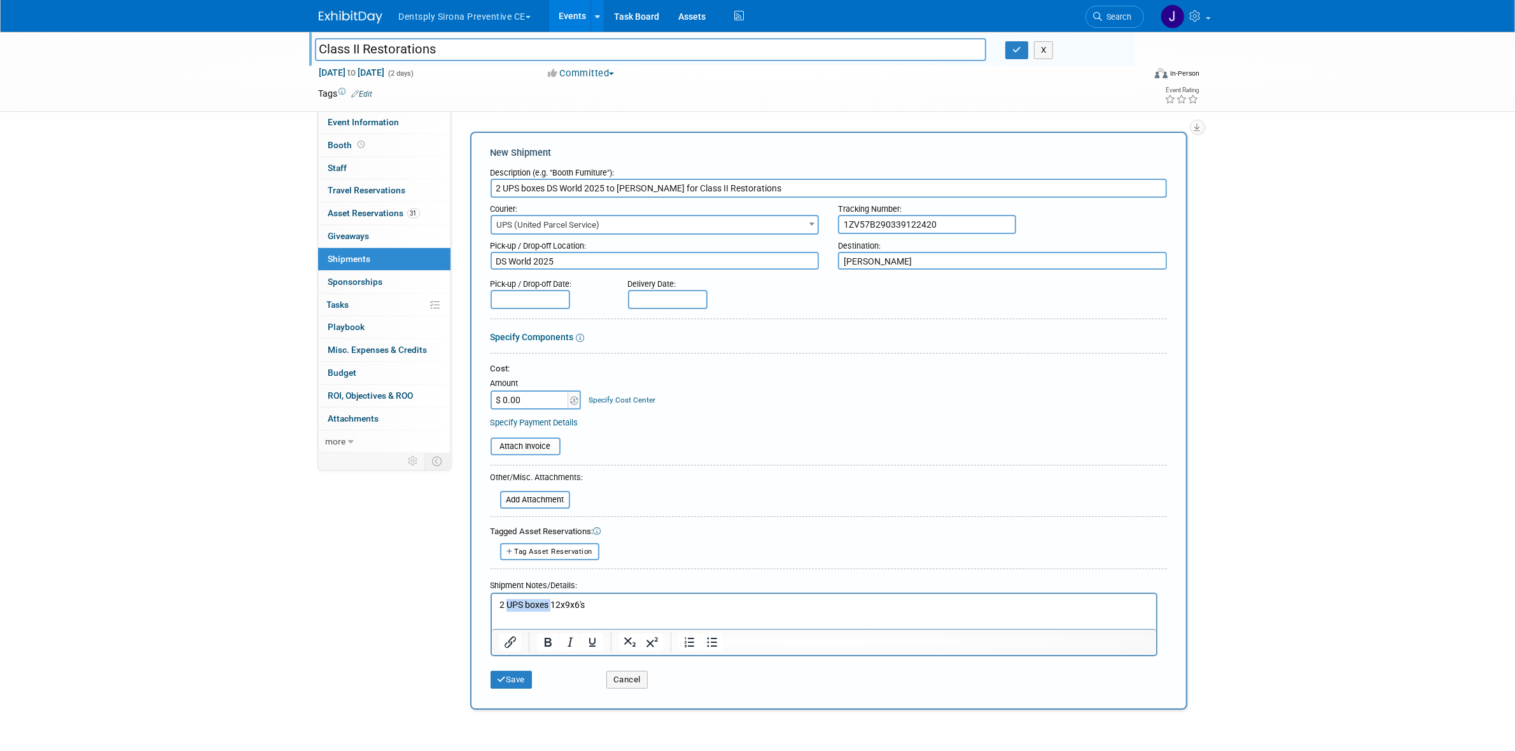
copy p "UPS boxes"
click at [565, 599] on p "2 12x9x6's" at bounding box center [824, 605] width 650 height 13
click at [568, 602] on p "2 12x9x6's UPS boxes" at bounding box center [824, 605] width 650 height 13
click at [1041, 56] on button "X" at bounding box center [1044, 50] width 20 height 18
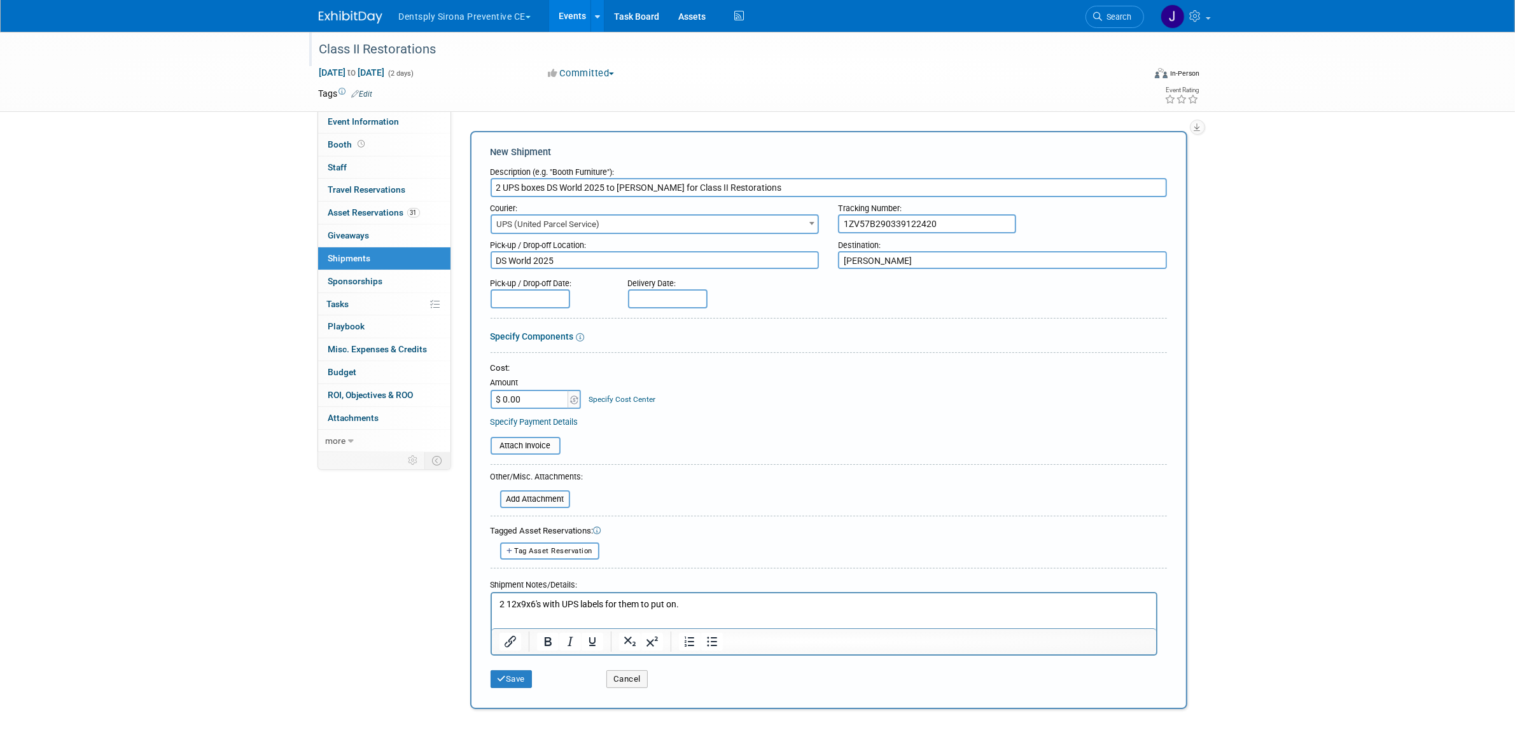
click at [508, 290] on input "text" at bounding box center [531, 299] width 80 height 19
click at [532, 354] on span "29" at bounding box center [531, 361] width 25 height 25
type input "[DATE]"
click at [650, 300] on input "text" at bounding box center [668, 299] width 80 height 19
click at [752, 365] on span "2" at bounding box center [753, 361] width 25 height 25
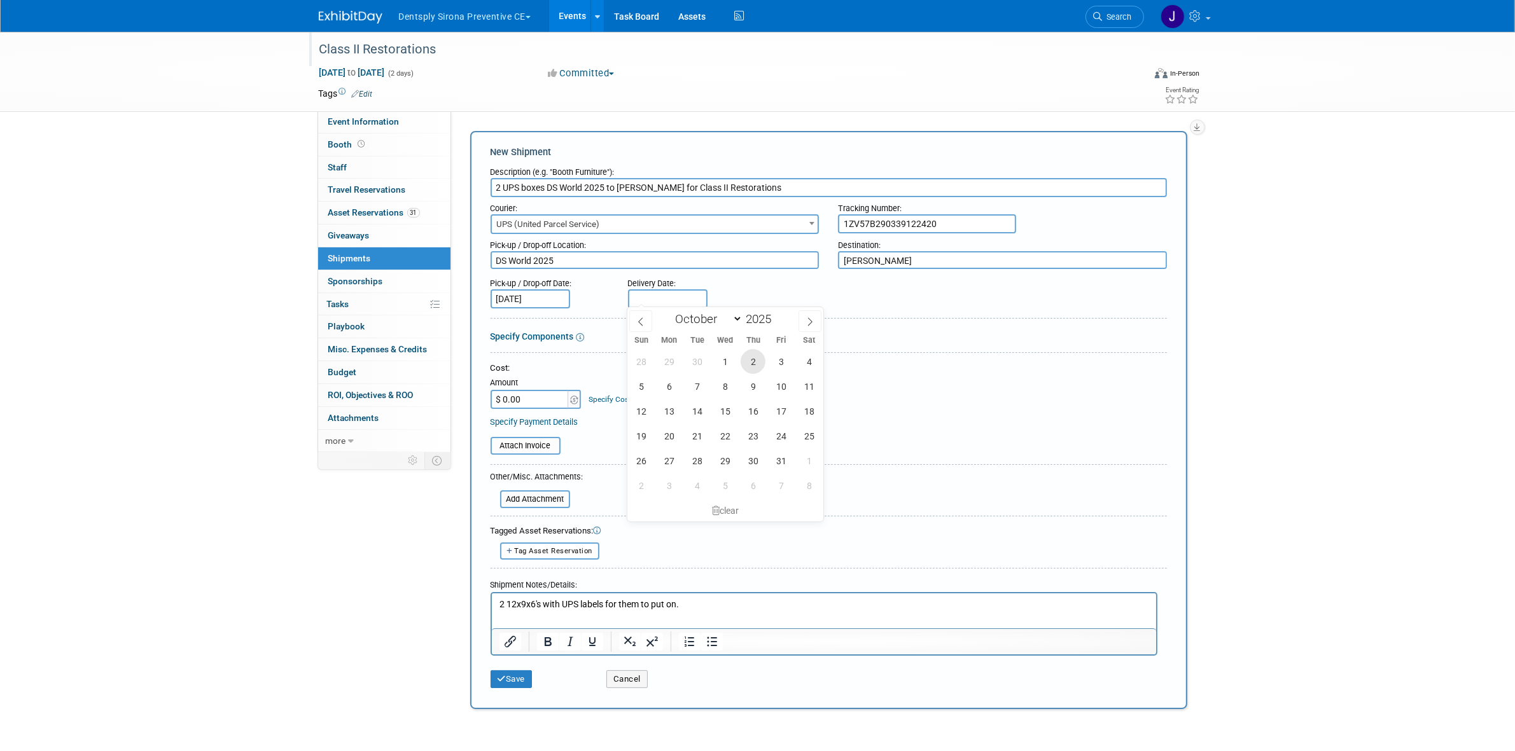
type input "[DATE]"
click at [776, 607] on p "2 12x9x6's with UPS labels for them to put on." at bounding box center [824, 605] width 650 height 13
click at [830, 600] on p "2 12x9x6's with UPS labels for them to put on. Scheduled a pickup there for the…" at bounding box center [824, 605] width 650 height 13
click at [1074, 599] on p "2 12x9x6's with UPS labels for them to put on. Scheduled a pickup there for the…" at bounding box center [824, 605] width 650 height 13
click at [517, 680] on button "Save" at bounding box center [512, 680] width 42 height 18
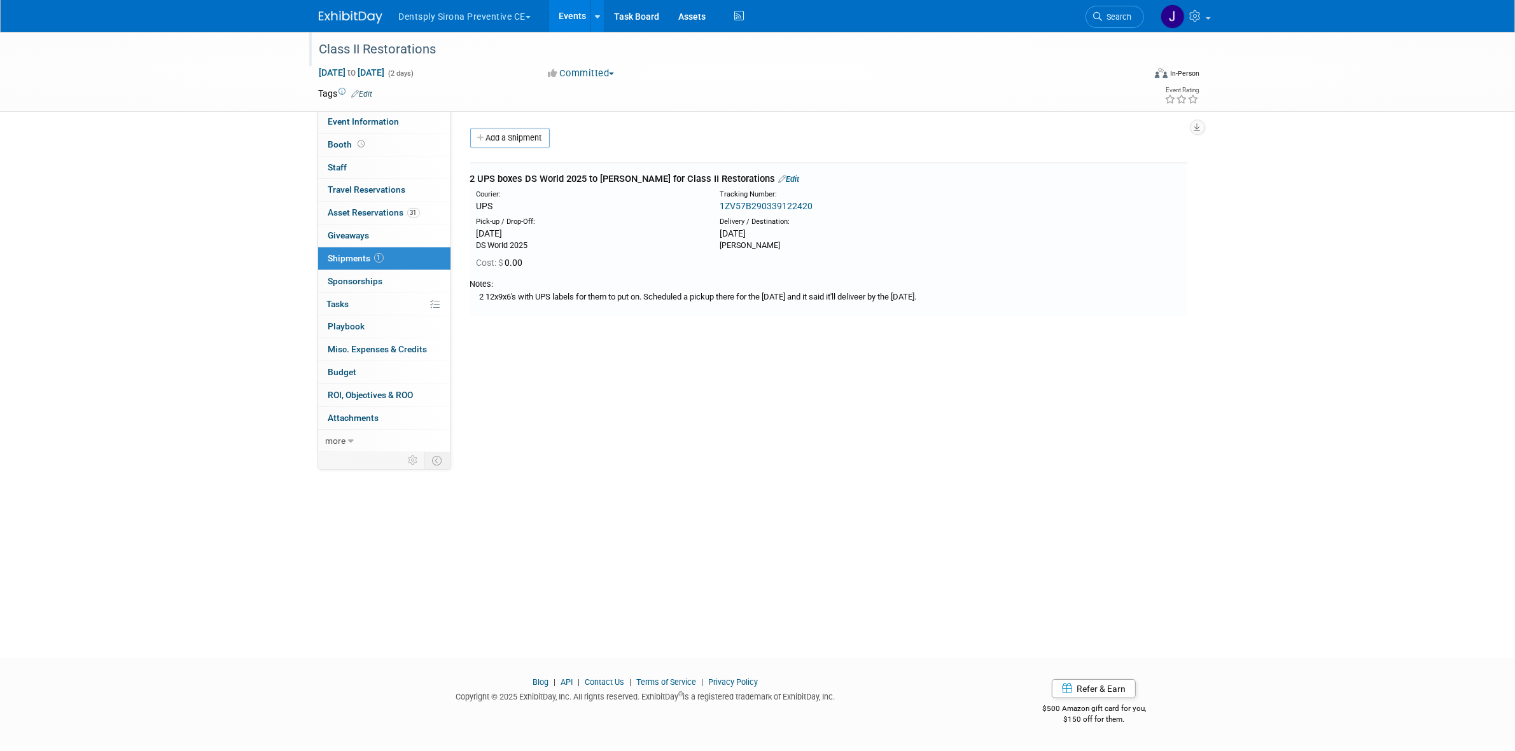
click at [786, 171] on td "2 UPS boxes DS World 2025 to [PERSON_NAME] for Class II Restorations Edit Couri…" at bounding box center [828, 239] width 717 height 153
click at [789, 173] on div "2 UPS boxes DS World 2025 to [PERSON_NAME] for Class II Restorations Edit" at bounding box center [828, 178] width 717 height 13
click at [599, 176] on div "2 UPS boxes DS World 2025 to [PERSON_NAME] for Class II Restorations Edit" at bounding box center [828, 178] width 717 height 13
drag, startPoint x: 557, startPoint y: 179, endPoint x: 573, endPoint y: 173, distance: 17.5
click at [569, 174] on div "2 UPS boxes DS World 2025 to [PERSON_NAME] for Class II Restorations Edit" at bounding box center [828, 178] width 717 height 13
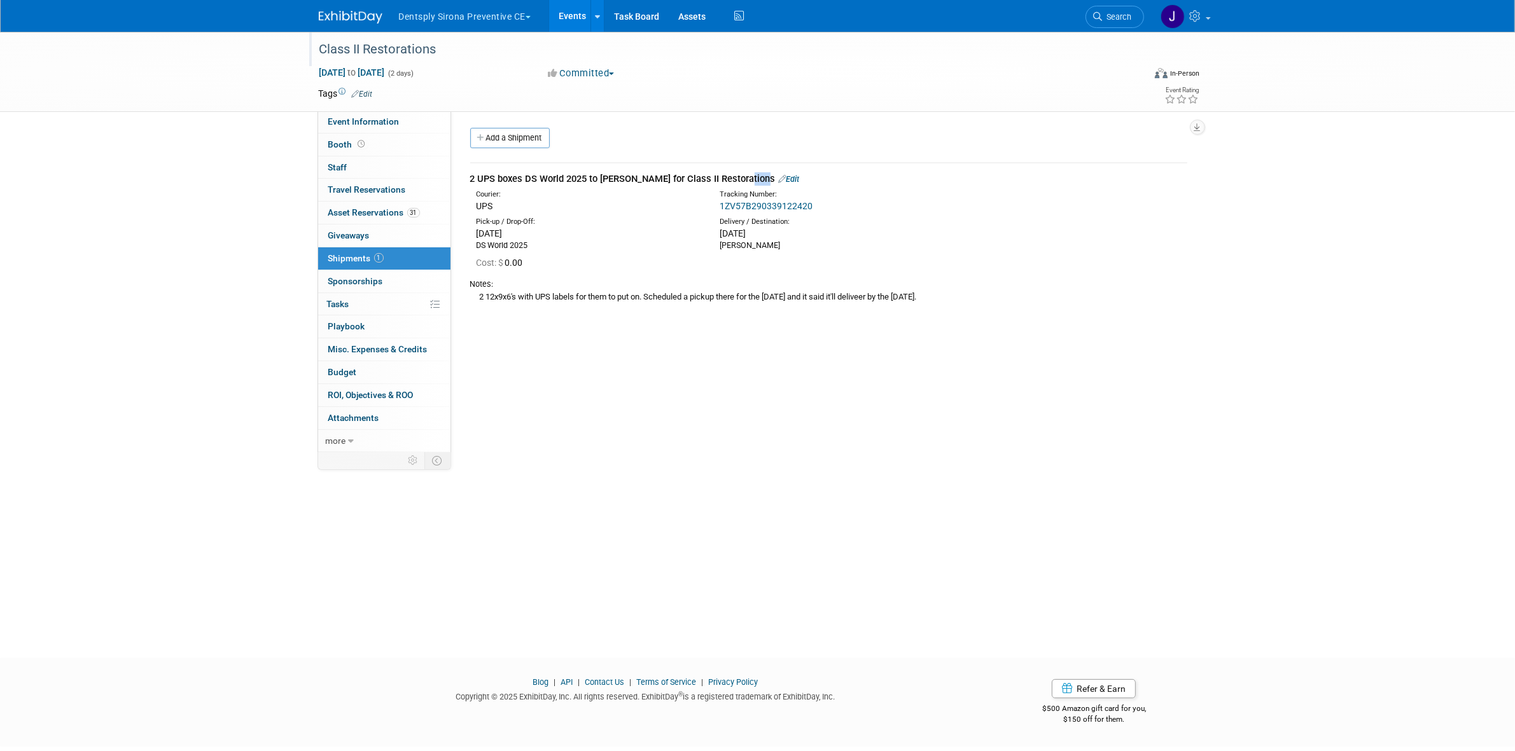
drag, startPoint x: 616, startPoint y: 172, endPoint x: 625, endPoint y: 174, distance: 9.0
click at [624, 174] on div "2 UPS boxes DS World 2025 to [PERSON_NAME] for Class II Restorations Edit" at bounding box center [828, 178] width 717 height 13
click at [625, 174] on div "2 UPS boxes DS World 2025 to [PERSON_NAME] for Class II Restorations Edit" at bounding box center [828, 178] width 717 height 13
click at [783, 180] on link "Edit" at bounding box center [789, 179] width 21 height 10
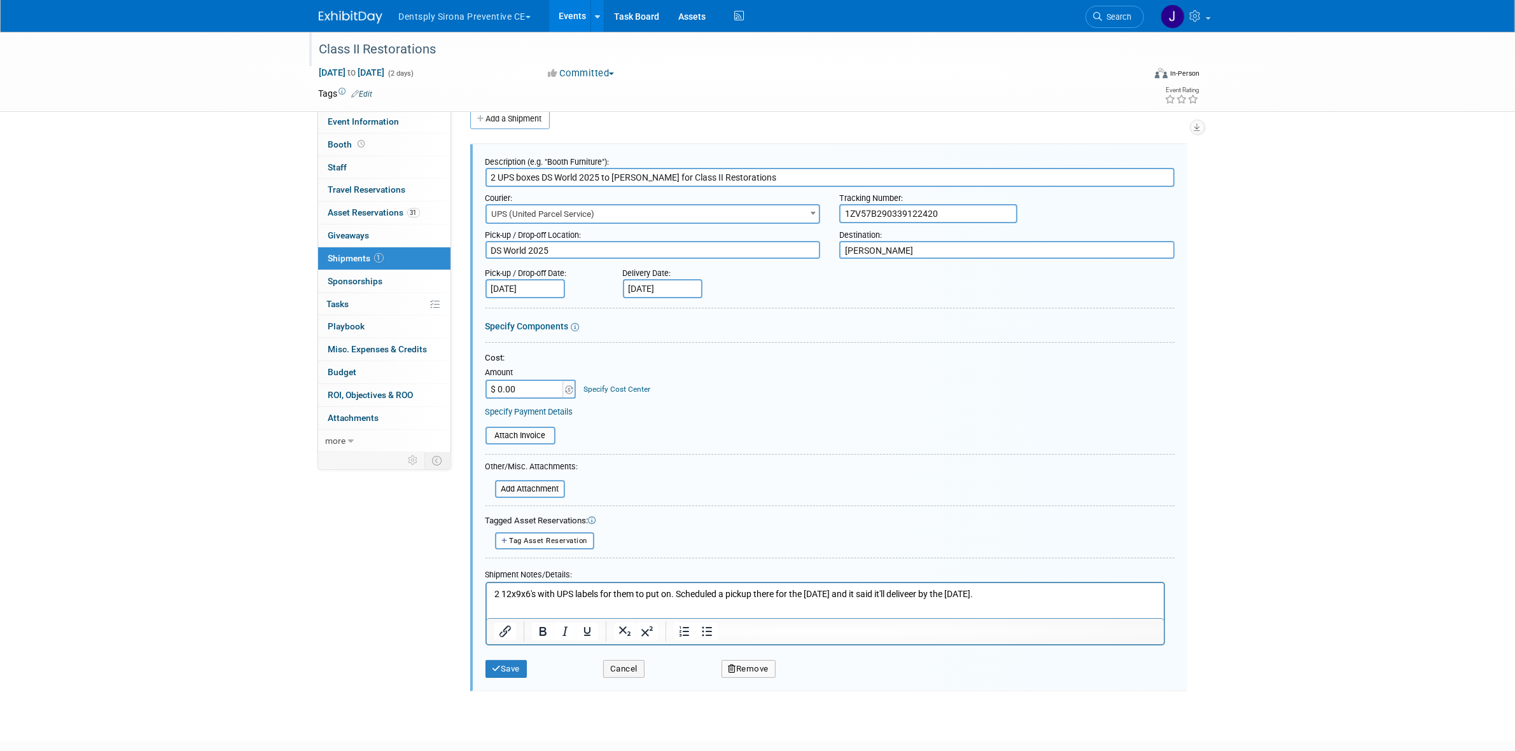
click at [1092, 588] on p "2 12x9x6's with UPS labels for them to put on. Scheduled a pickup there for the…" at bounding box center [825, 594] width 662 height 13
click at [1087, 589] on p "2 12x9x6's with UPS labels for them to put on. Scheduled a pickup there for the…" at bounding box center [825, 594] width 662 height 13
click at [526, 663] on button "Save" at bounding box center [506, 669] width 42 height 18
